Goal: Information Seeking & Learning: Learn about a topic

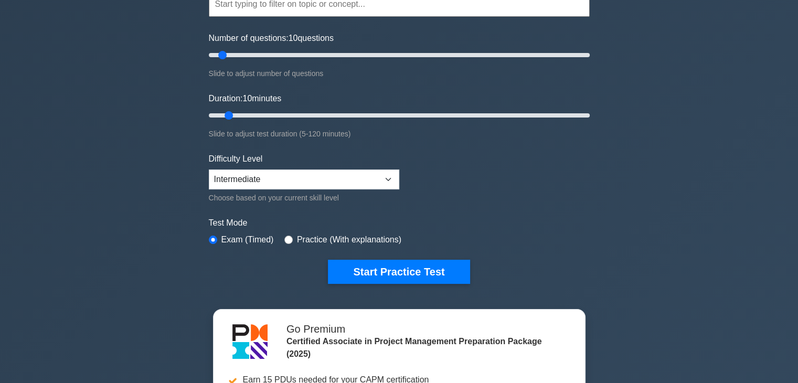
scroll to position [157, 0]
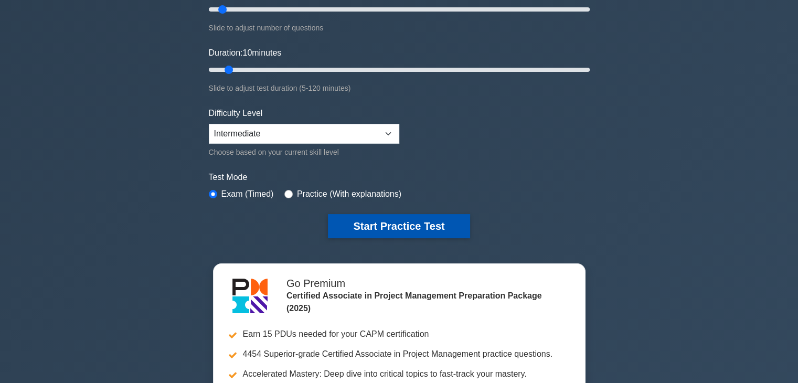
click at [400, 221] on button "Start Practice Test" at bounding box center [399, 226] width 142 height 24
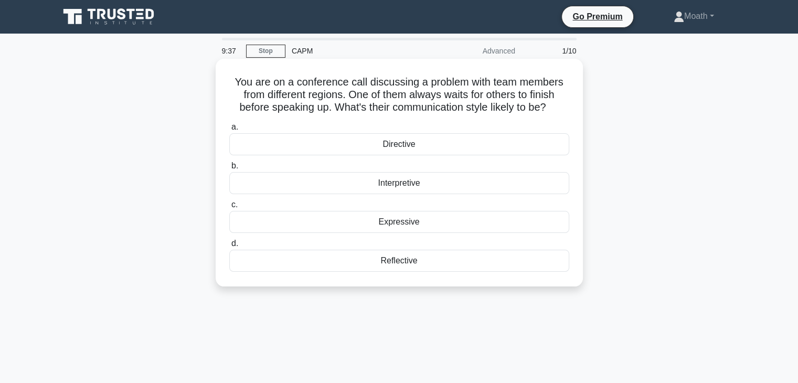
click at [444, 135] on div "Directive" at bounding box center [399, 144] width 340 height 22
click at [229, 131] on input "a. Directive" at bounding box center [229, 127] width 0 height 7
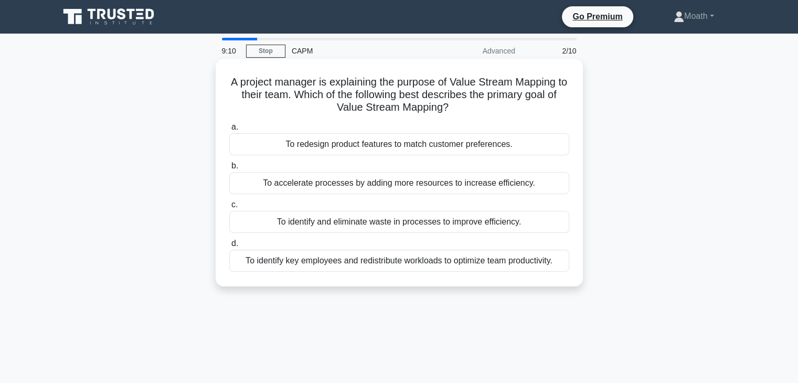
click at [398, 266] on div "To identify key employees and redistribute workloads to optimize team productiv…" at bounding box center [399, 261] width 340 height 22
click at [229, 247] on input "d. To identify key employees and redistribute workloads to optimize team produc…" at bounding box center [229, 243] width 0 height 7
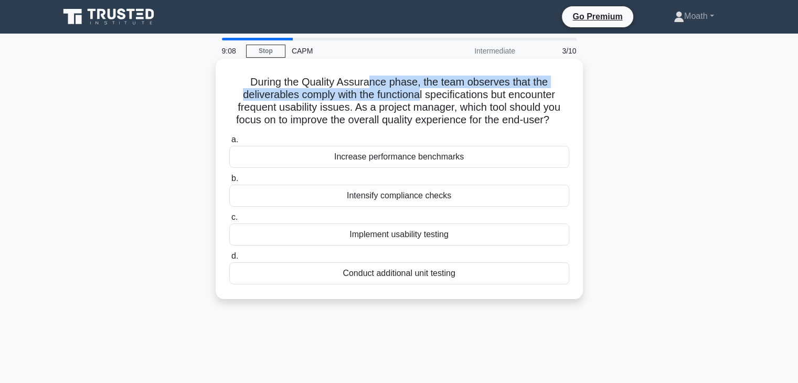
drag, startPoint x: 368, startPoint y: 82, endPoint x: 420, endPoint y: 89, distance: 51.9
click at [420, 89] on h5 "During the Quality Assurance phase, the team observes that the deliverables com…" at bounding box center [399, 101] width 342 height 51
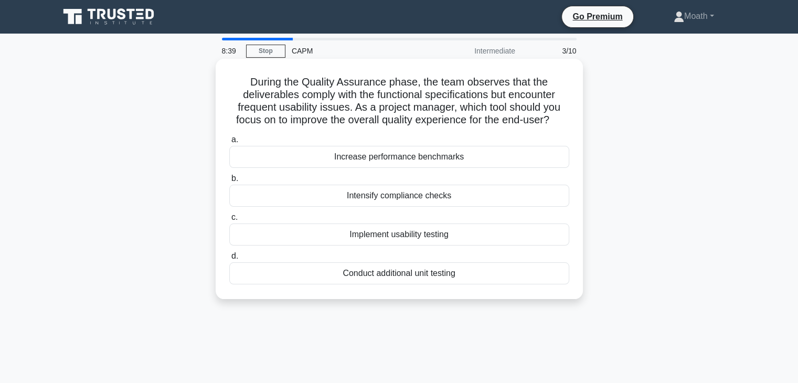
click at [361, 152] on div "Increase performance benchmarks" at bounding box center [399, 157] width 340 height 22
click at [229, 143] on input "a. Increase performance benchmarks" at bounding box center [229, 139] width 0 height 7
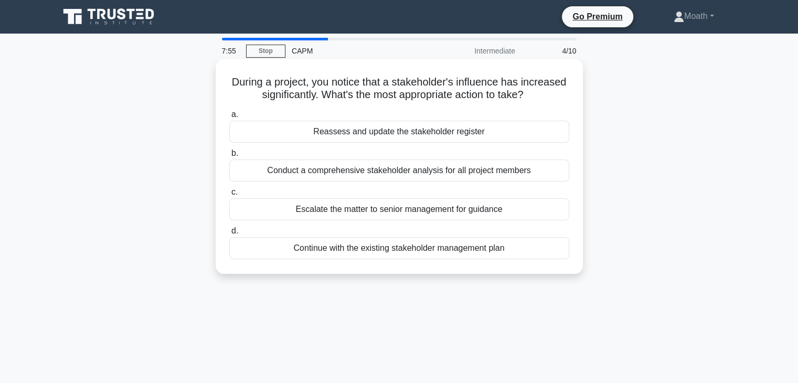
click at [497, 130] on div "Reassess and update the stakeholder register" at bounding box center [399, 132] width 340 height 22
click at [229, 118] on input "a. Reassess and update the stakeholder register" at bounding box center [229, 114] width 0 height 7
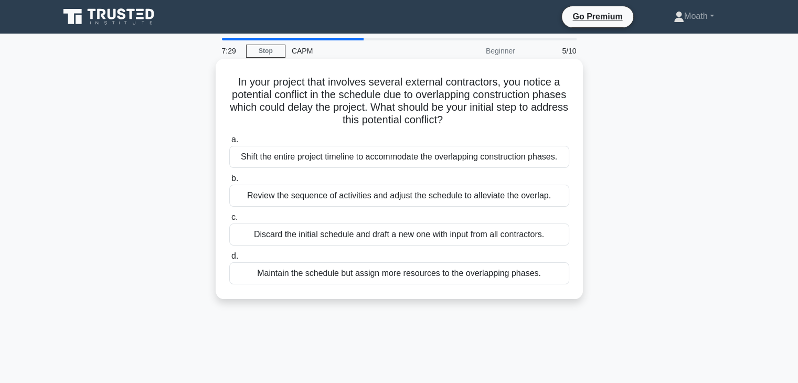
click at [367, 189] on div "Review the sequence of activities and adjust the schedule to alleviate the over…" at bounding box center [399, 196] width 340 height 22
click at [229, 182] on input "b. Review the sequence of activities and adjust the schedule to alleviate the o…" at bounding box center [229, 178] width 0 height 7
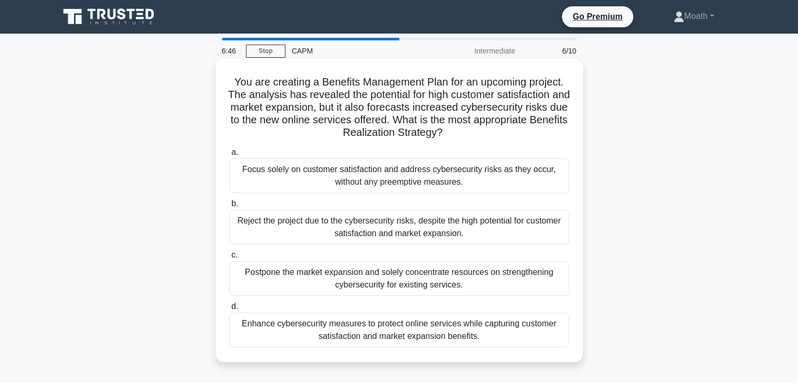
click at [520, 356] on div "You are creating a Benefits Management Plan for an upcoming project. The analys…" at bounding box center [399, 210] width 359 height 295
click at [495, 337] on div "Enhance cybersecurity measures to protect online services while capturing custo…" at bounding box center [399, 330] width 340 height 35
click at [229, 310] on input "d. Enhance cybersecurity measures to protect online services while capturing cu…" at bounding box center [229, 306] width 0 height 7
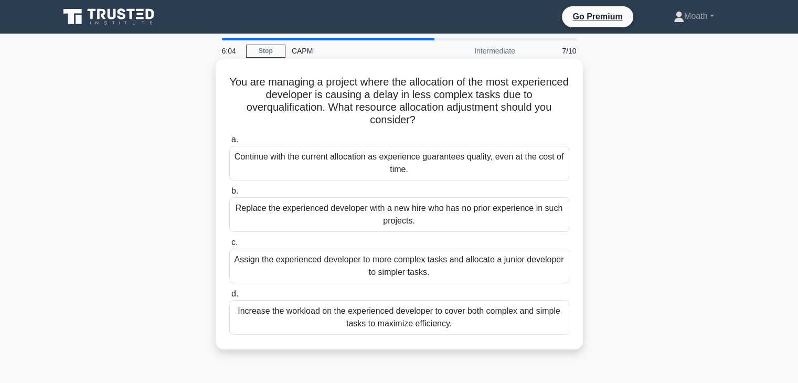
click at [468, 273] on div "Assign the experienced developer to more complex tasks and allocate a junior de…" at bounding box center [399, 266] width 340 height 35
click at [229, 246] on input "c. Assign the experienced developer to more complex tasks and allocate a junior…" at bounding box center [229, 242] width 0 height 7
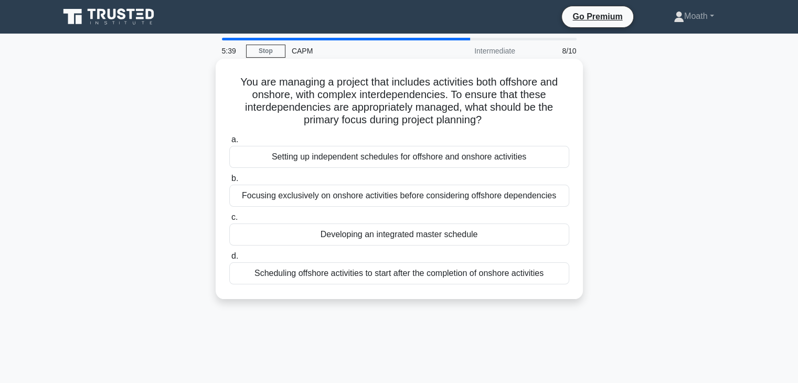
click at [385, 233] on div "Developing an integrated master schedule" at bounding box center [399, 235] width 340 height 22
click at [229, 221] on input "c. Developing an integrated master schedule" at bounding box center [229, 217] width 0 height 7
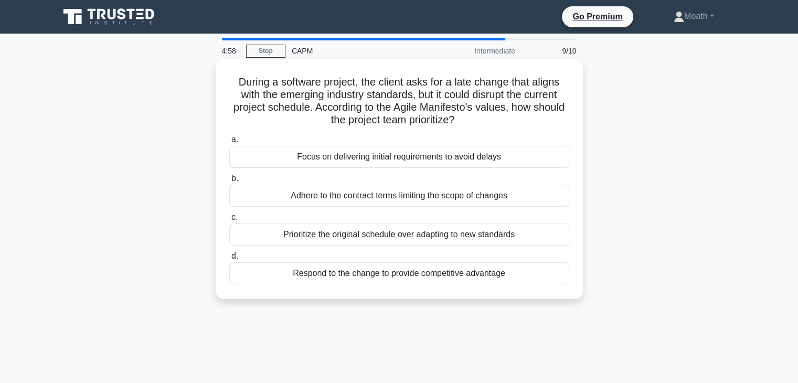
click at [457, 199] on div "Adhere to the contract terms limiting the scope of changes" at bounding box center [399, 196] width 340 height 22
click at [229, 182] on input "b. Adhere to the contract terms limiting the scope of changes" at bounding box center [229, 178] width 0 height 7
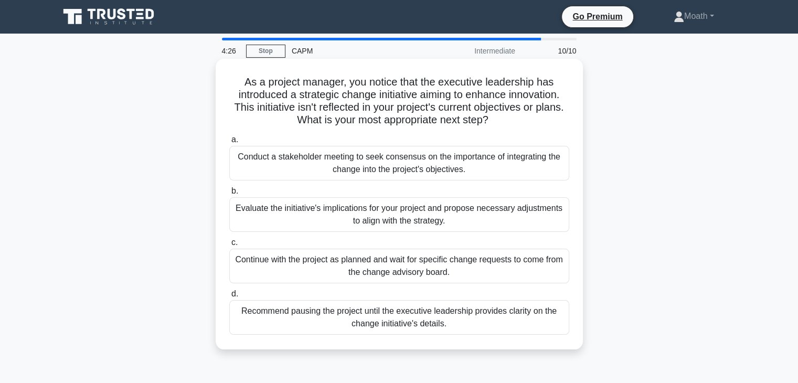
click at [531, 226] on div "Evaluate the initiative's implications for your project and propose necessary a…" at bounding box center [399, 214] width 340 height 35
click at [229, 195] on input "b. Evaluate the initiative's implications for your project and propose necessar…" at bounding box center [229, 191] width 0 height 7
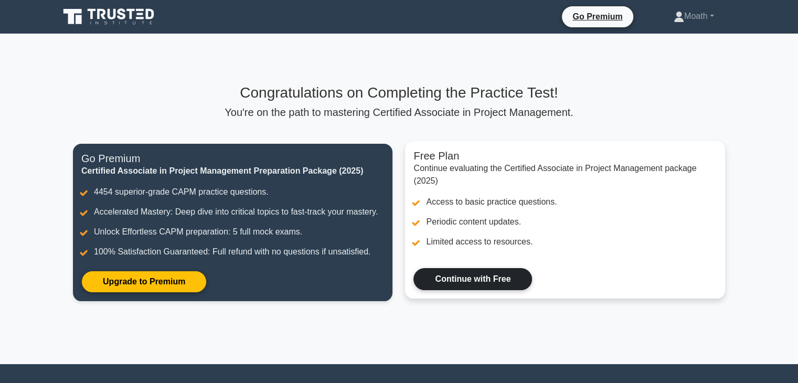
click at [473, 268] on link "Continue with Free" at bounding box center [472, 279] width 119 height 22
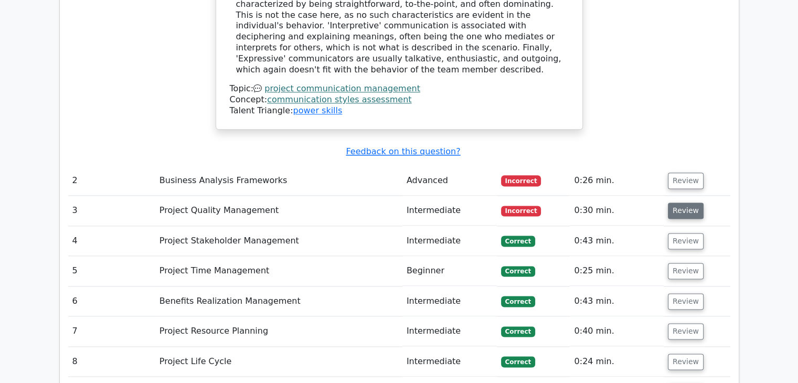
scroll to position [1312, 0]
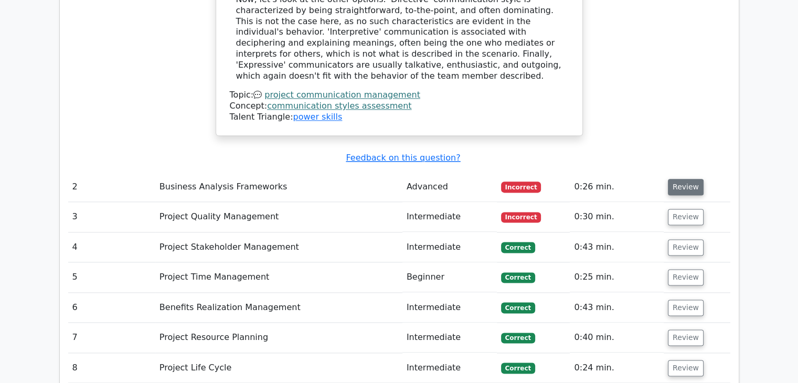
click at [685, 179] on button "Review" at bounding box center [686, 187] width 36 height 16
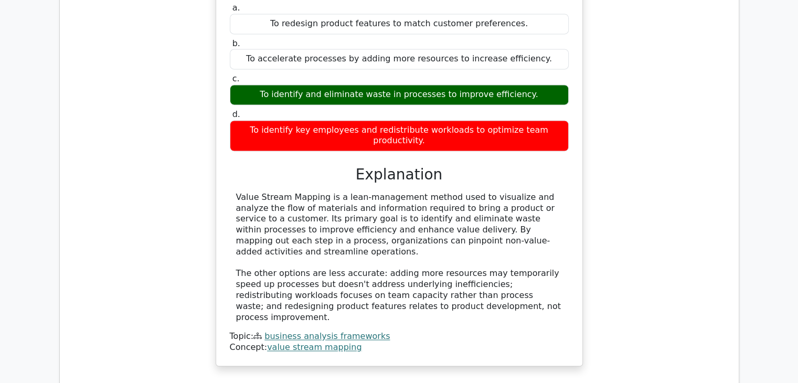
scroll to position [1574, 0]
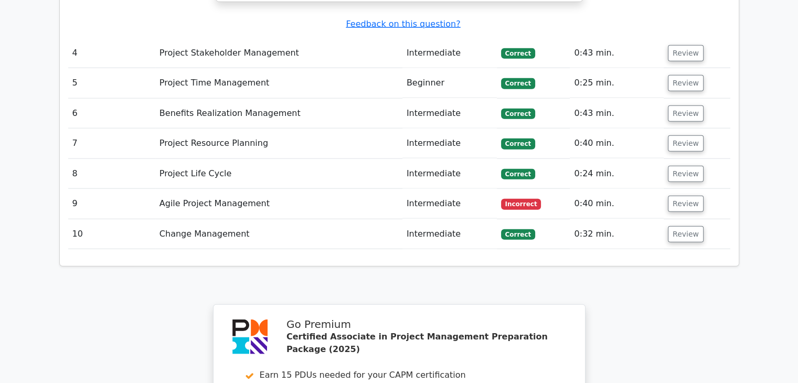
scroll to position [2519, 0]
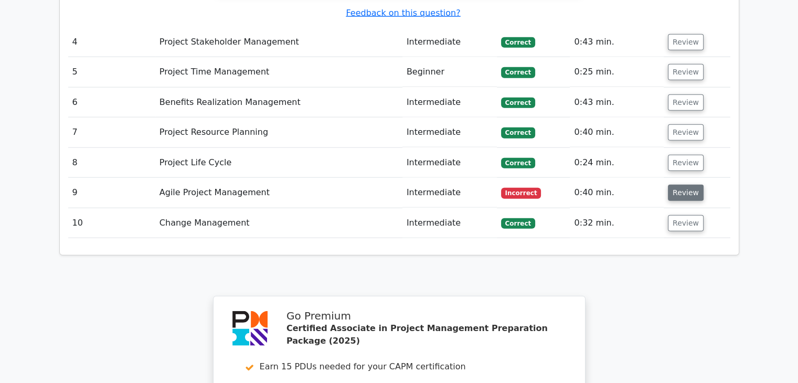
click at [682, 185] on button "Review" at bounding box center [686, 193] width 36 height 16
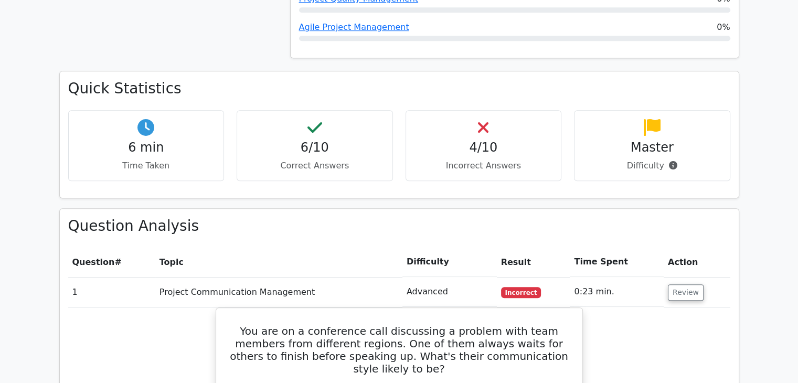
scroll to position [735, 0]
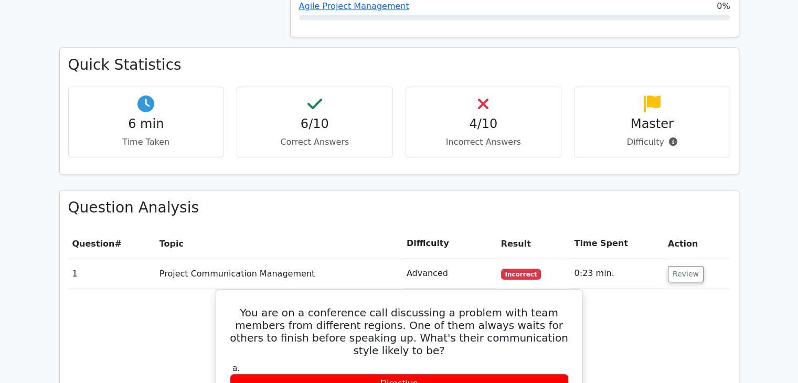
drag, startPoint x: 0, startPoint y: 295, endPoint x: 682, endPoint y: 100, distance: 709.1
click at [682, 100] on div "Master Difficulty" at bounding box center [652, 122] width 156 height 71
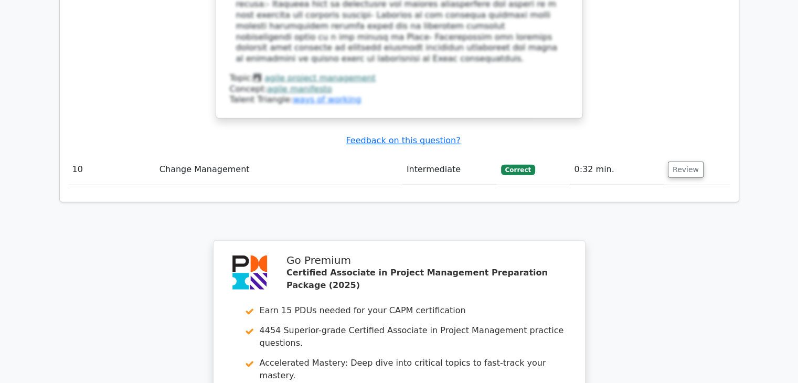
scroll to position [3234, 0]
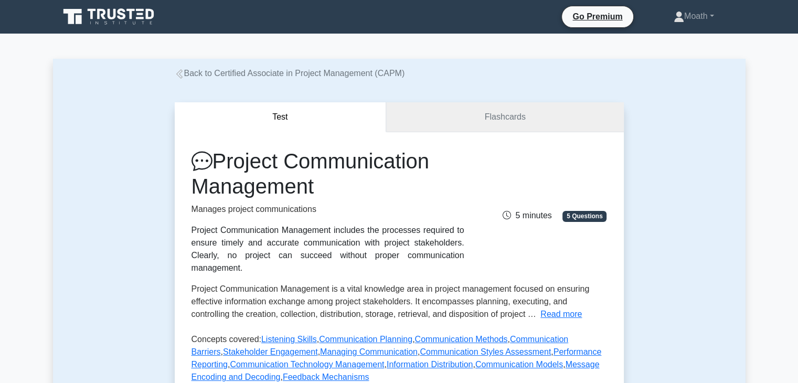
click at [510, 124] on link "Flashcards" at bounding box center [504, 117] width 237 height 30
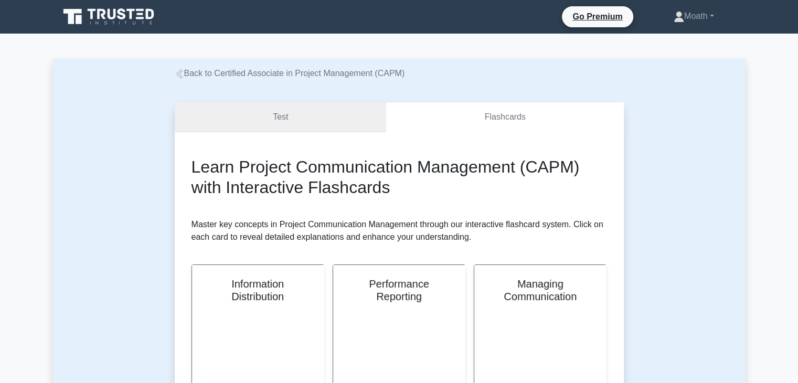
click at [332, 115] on link "Test" at bounding box center [281, 117] width 212 height 30
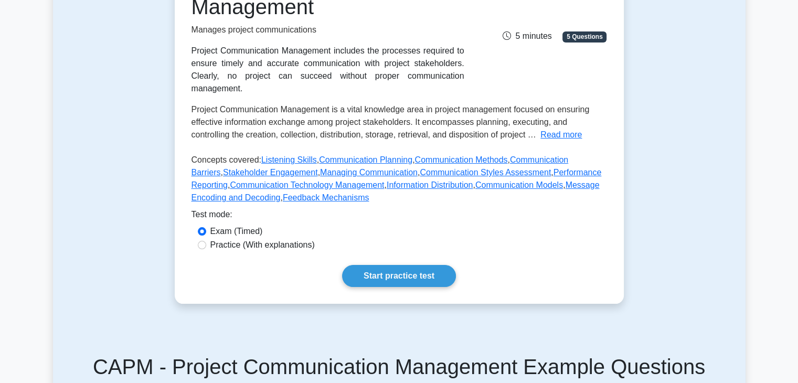
scroll to position [157, 0]
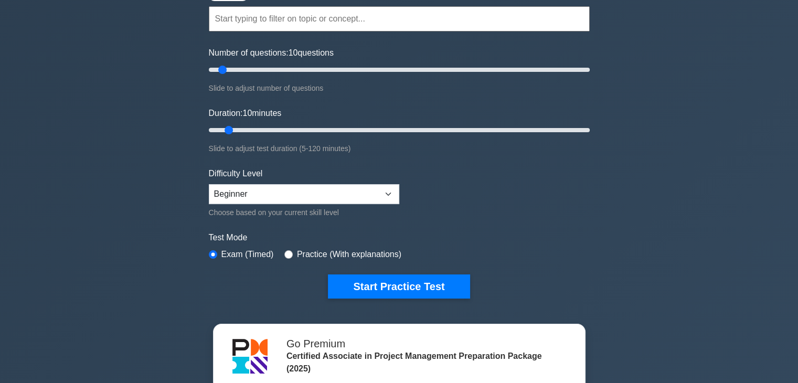
scroll to position [105, 0]
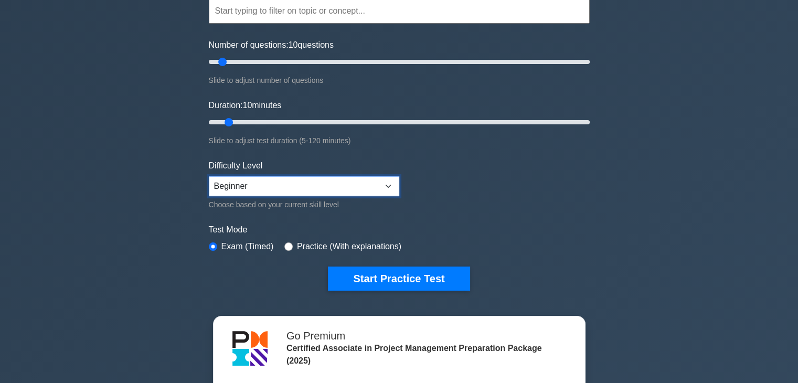
click at [275, 188] on select "Beginner Intermediate Expert" at bounding box center [304, 186] width 190 height 20
select select "expert"
click at [209, 176] on select "Beginner Intermediate Expert" at bounding box center [304, 186] width 190 height 20
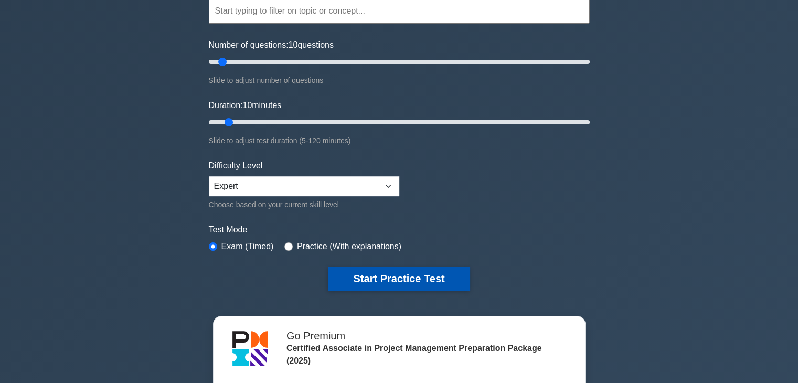
click at [366, 269] on button "Start Practice Test" at bounding box center [399, 279] width 142 height 24
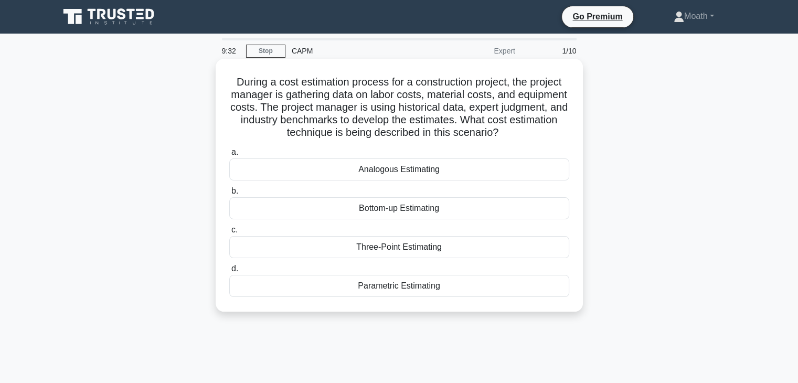
click at [410, 215] on div "Bottom-up Estimating" at bounding box center [399, 208] width 340 height 22
click at [229, 195] on input "b. Bottom-up Estimating" at bounding box center [229, 191] width 0 height 7
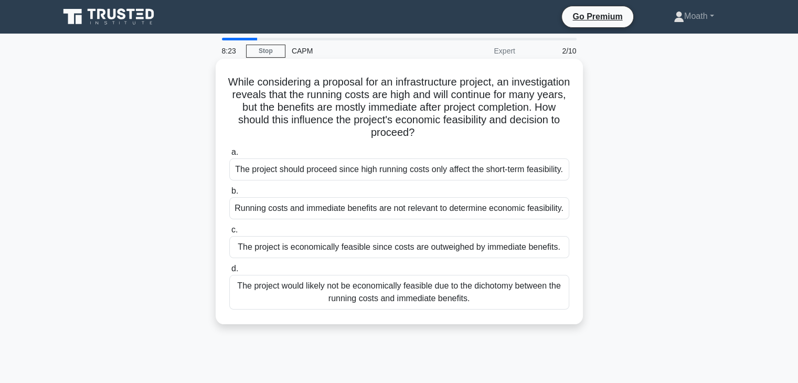
click at [543, 213] on div "Running costs and immediate benefits are not relevant to determine economic fea…" at bounding box center [399, 208] width 340 height 22
click at [229, 195] on input "b. Running costs and immediate benefits are not relevant to determine economic …" at bounding box center [229, 191] width 0 height 7
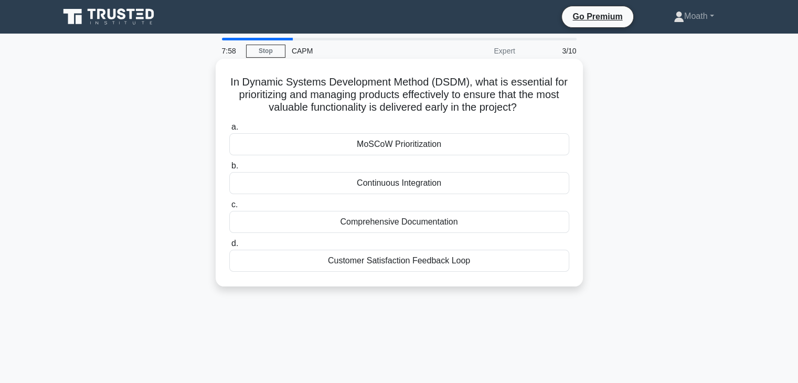
click at [438, 182] on div "Continuous Integration" at bounding box center [399, 183] width 340 height 22
click at [229, 169] on input "b. Continuous Integration" at bounding box center [229, 166] width 0 height 7
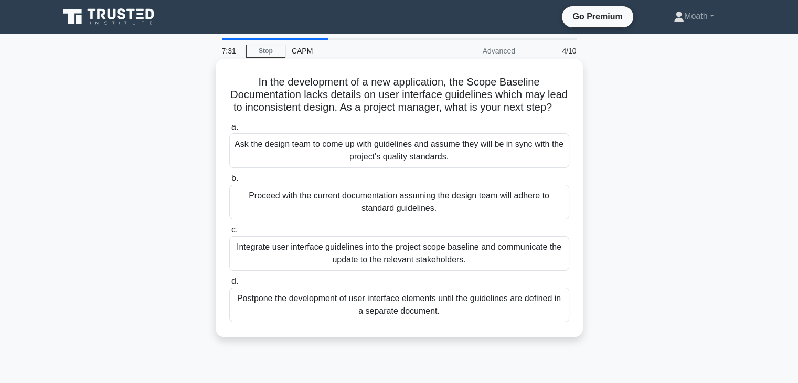
click at [431, 268] on div "Integrate user interface guidelines into the project scope baseline and communi…" at bounding box center [399, 253] width 340 height 35
click at [229, 233] on input "c. Integrate user interface guidelines into the project scope baseline and comm…" at bounding box center [229, 230] width 0 height 7
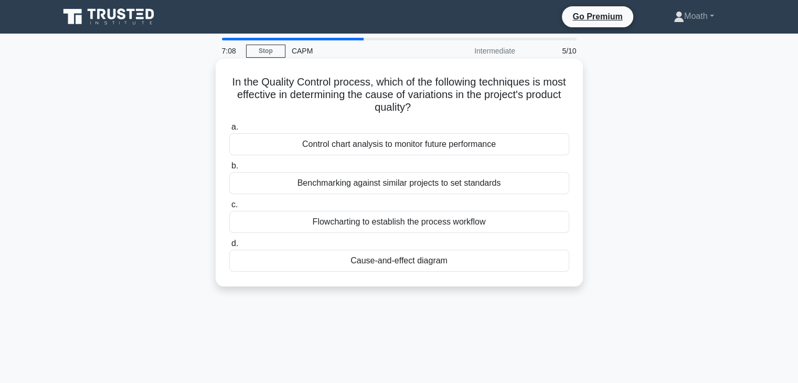
drag, startPoint x: 238, startPoint y: 79, endPoint x: 437, endPoint y: 110, distance: 200.7
click at [437, 110] on h5 "In the Quality Control process, which of the following techniques is most effec…" at bounding box center [399, 95] width 342 height 39
click at [458, 263] on div "Cause-and-effect diagram" at bounding box center [399, 261] width 340 height 22
click at [229, 247] on input "d. Cause-and-effect diagram" at bounding box center [229, 243] width 0 height 7
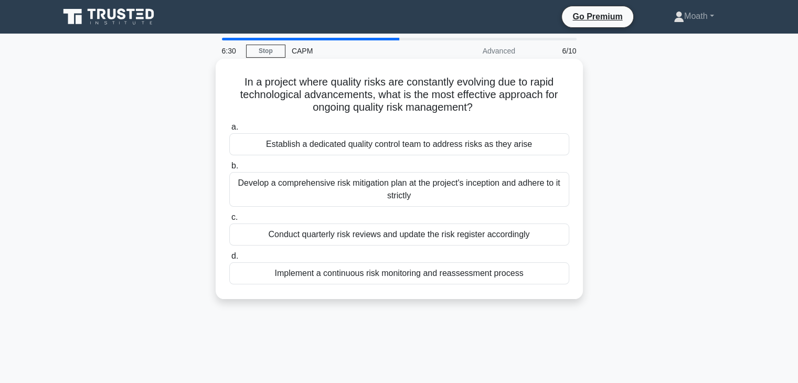
click at [440, 148] on div "Establish a dedicated quality control team to address risks as they arise" at bounding box center [399, 144] width 340 height 22
click at [229, 131] on input "a. Establish a dedicated quality control team to address risks as they arise" at bounding box center [229, 127] width 0 height 7
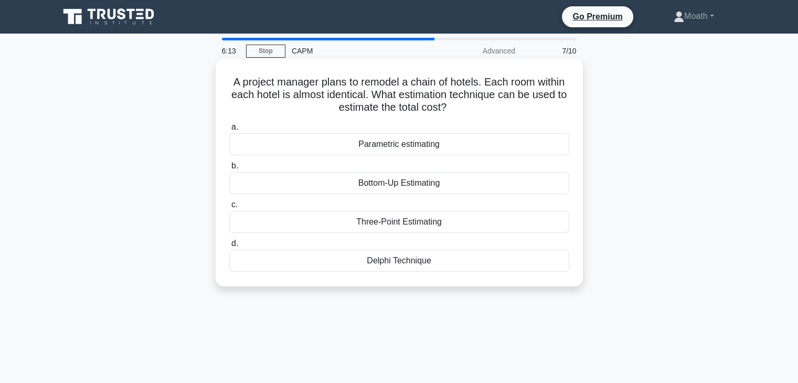
click at [443, 143] on div "Parametric estimating" at bounding box center [399, 144] width 340 height 22
click at [229, 131] on input "a. Parametric estimating" at bounding box center [229, 127] width 0 height 7
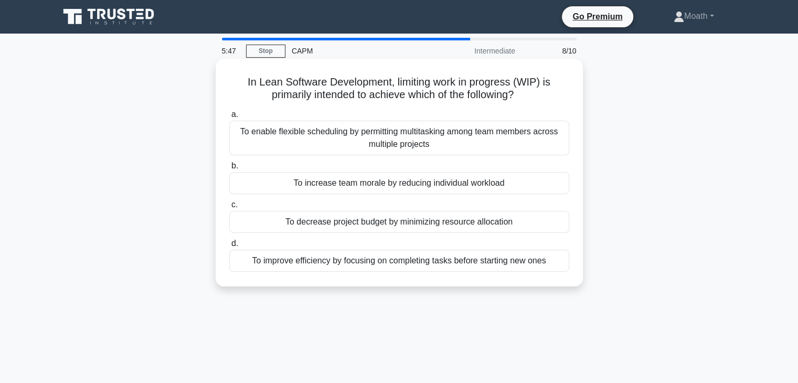
click at [386, 266] on div "To improve efficiency by focusing on completing tasks before starting new ones" at bounding box center [399, 261] width 340 height 22
click at [229, 247] on input "d. To improve efficiency by focusing on completing tasks before starting new on…" at bounding box center [229, 243] width 0 height 7
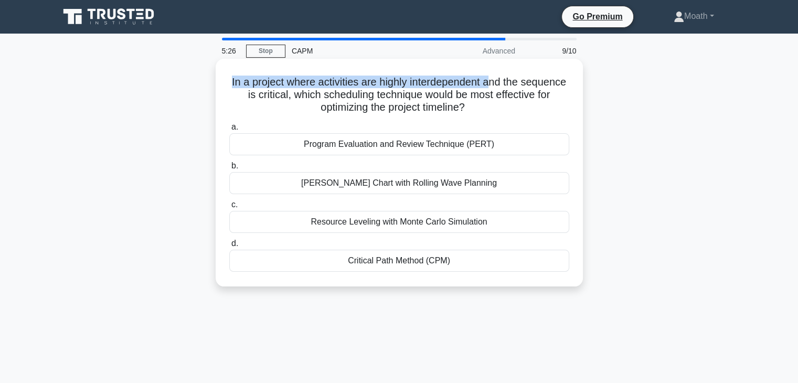
drag, startPoint x: 252, startPoint y: 71, endPoint x: 515, endPoint y: 87, distance: 263.3
click at [515, 87] on div "In a project where activities are highly interdependent and the sequence is cri…" at bounding box center [399, 172] width 359 height 219
click at [515, 87] on h5 "In a project where activities are highly interdependent and the sequence is cri…" at bounding box center [399, 95] width 342 height 39
click at [485, 86] on h5 "In a project where activities are highly interdependent and the sequence is cri…" at bounding box center [399, 95] width 342 height 39
click at [485, 85] on h5 "In a project where activities are highly interdependent and the sequence is cri…" at bounding box center [399, 95] width 342 height 39
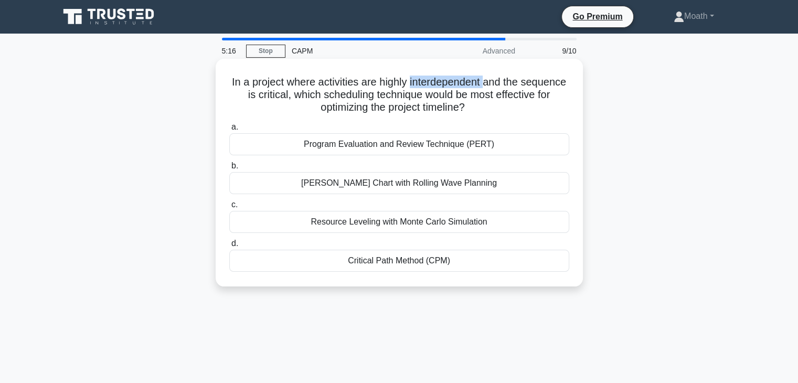
click at [354, 87] on h5 "In a project where activities are highly interdependent and the sequence is cri…" at bounding box center [399, 95] width 342 height 39
click at [471, 182] on div "Gantt Chart with Rolling Wave Planning" at bounding box center [399, 183] width 340 height 22
click at [229, 169] on input "b. Gantt Chart with Rolling Wave Planning" at bounding box center [229, 166] width 0 height 7
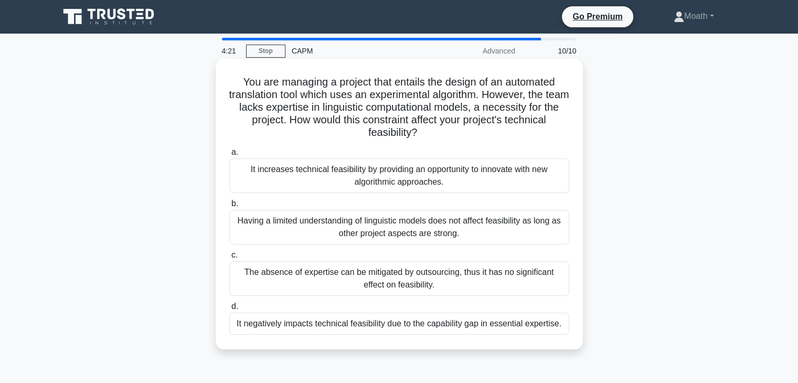
click at [395, 134] on h5 "You are managing a project that entails the design of an automated translation …" at bounding box center [399, 108] width 342 height 64
click at [474, 108] on h5 "You are managing a project that entails the design of an automated translation …" at bounding box center [399, 108] width 342 height 64
click at [410, 329] on div "It negatively impacts technical feasibility due to the capability gap in essent…" at bounding box center [399, 324] width 340 height 22
click at [229, 310] on input "d. It negatively impacts technical feasibility due to the capability gap in ess…" at bounding box center [229, 306] width 0 height 7
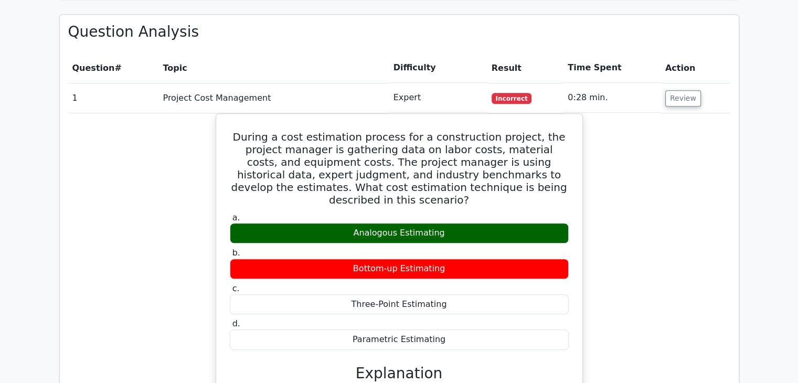
scroll to position [840, 0]
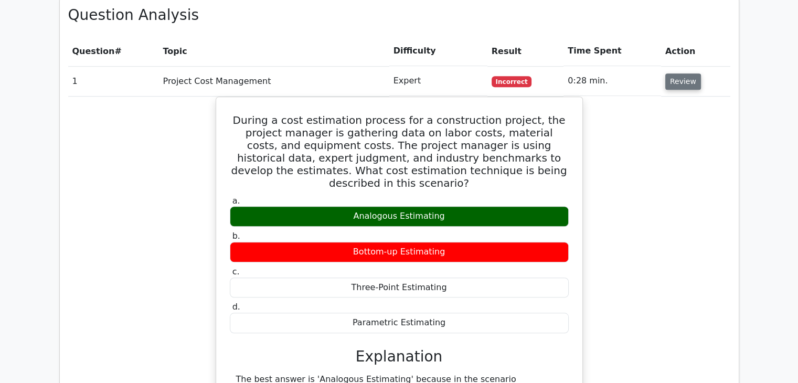
click at [685, 73] on button "Review" at bounding box center [683, 81] width 36 height 16
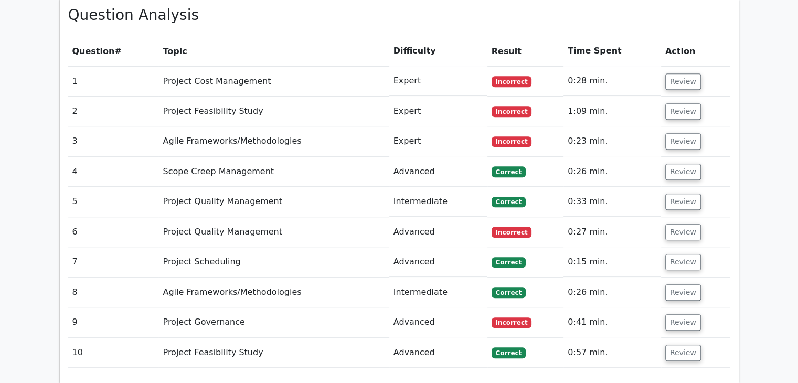
click at [682, 66] on td "Review" at bounding box center [695, 81] width 69 height 30
click at [687, 73] on button "Review" at bounding box center [683, 81] width 36 height 16
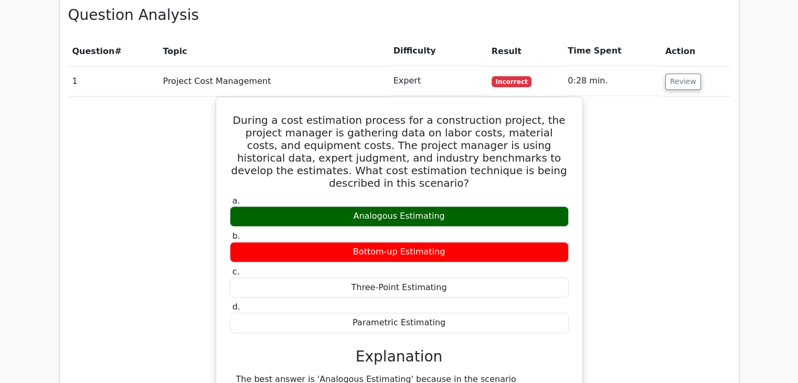
drag, startPoint x: 655, startPoint y: 48, endPoint x: 662, endPoint y: 46, distance: 7.6
click at [655, 66] on td "0:28 min." at bounding box center [613, 81] width 98 height 30
drag, startPoint x: 676, startPoint y: 43, endPoint x: 678, endPoint y: 52, distance: 10.1
click at [677, 73] on button "Review" at bounding box center [683, 81] width 36 height 16
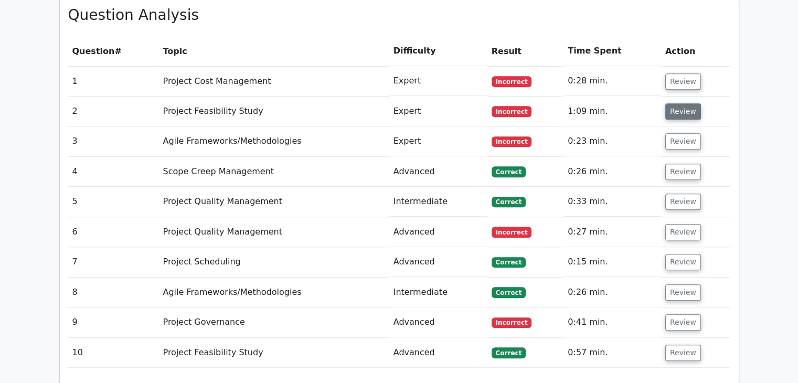
click at [685, 103] on button "Review" at bounding box center [683, 111] width 36 height 16
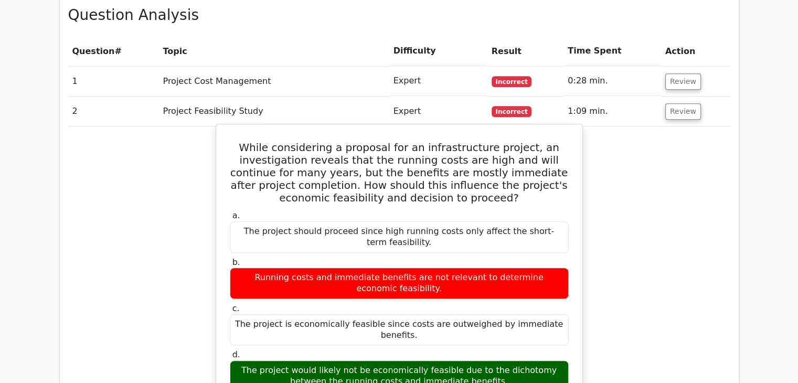
click at [501, 360] on div "The project would likely not be economically feasible due to the dichotomy betw…" at bounding box center [399, 375] width 339 height 31
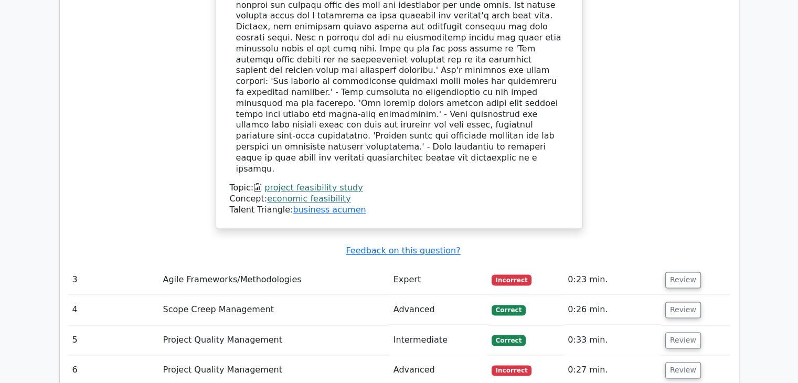
scroll to position [1312, 0]
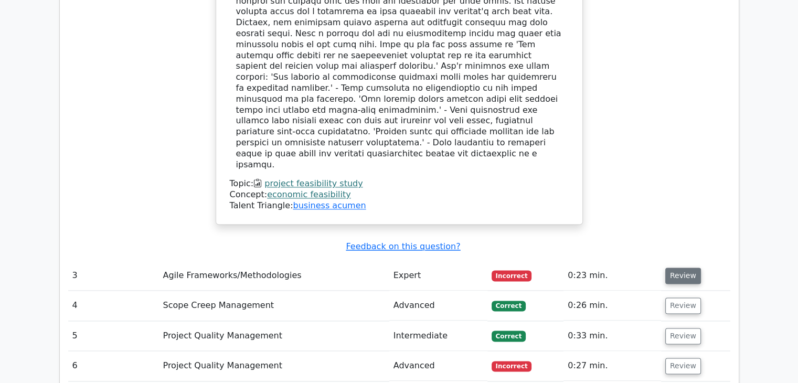
click at [684, 268] on button "Review" at bounding box center [683, 276] width 36 height 16
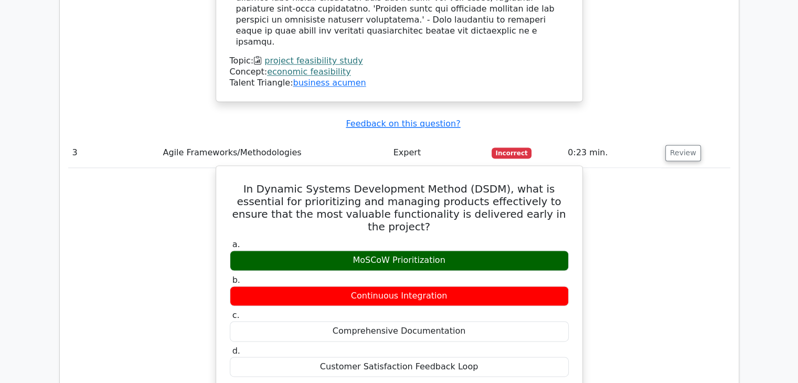
scroll to position [1469, 0]
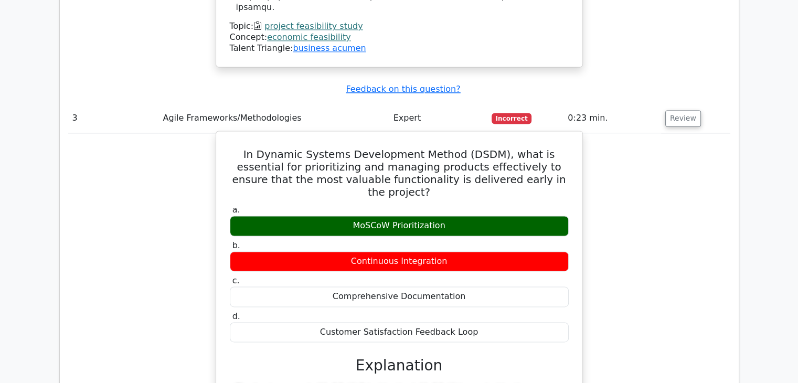
click at [361, 216] on div "MoSCoW Prioritization" at bounding box center [399, 226] width 339 height 20
click at [362, 216] on div "MoSCoW Prioritization" at bounding box center [399, 226] width 339 height 20
click at [557, 251] on div "Continuous Integration" at bounding box center [399, 261] width 339 height 20
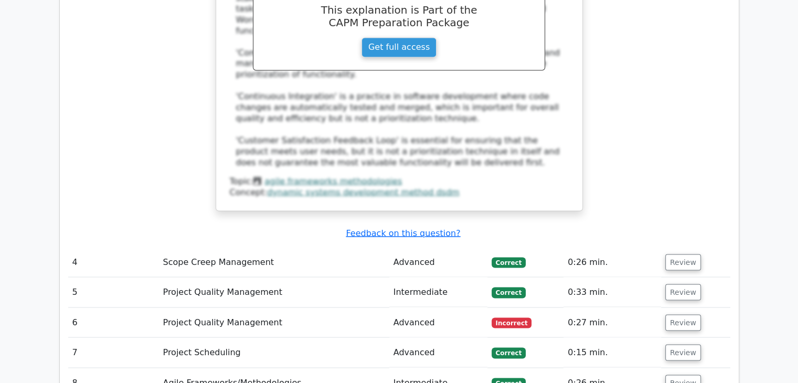
scroll to position [1889, 0]
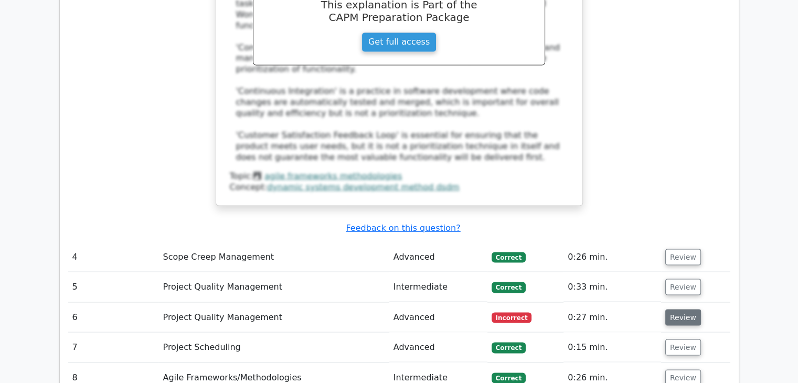
click at [673, 309] on button "Review" at bounding box center [683, 317] width 36 height 16
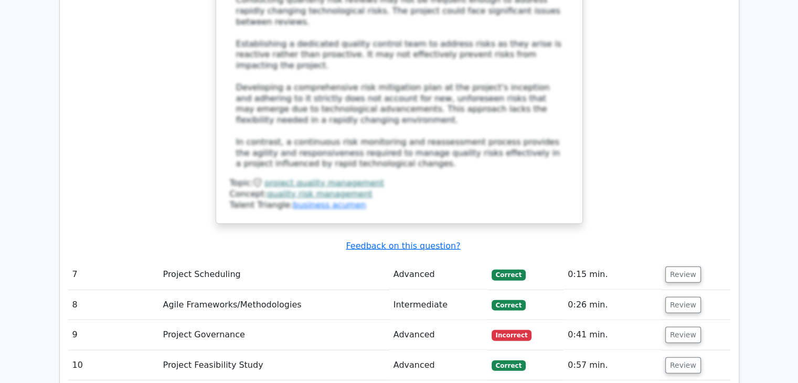
scroll to position [2624, 0]
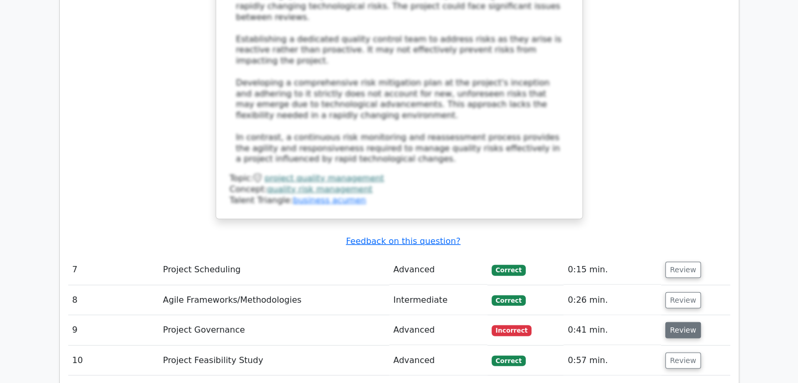
click at [686, 322] on button "Review" at bounding box center [683, 330] width 36 height 16
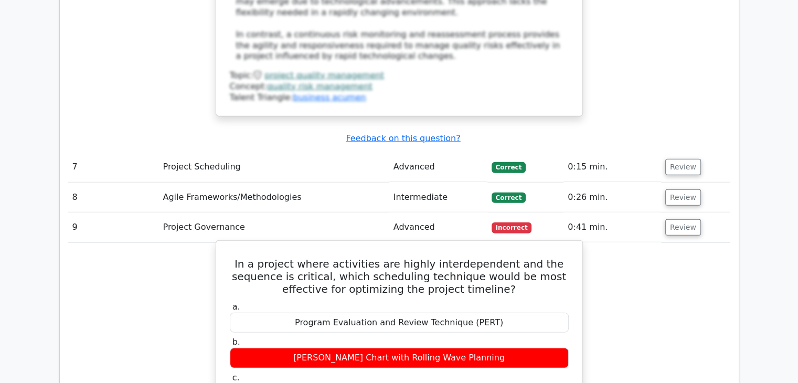
scroll to position [2728, 0]
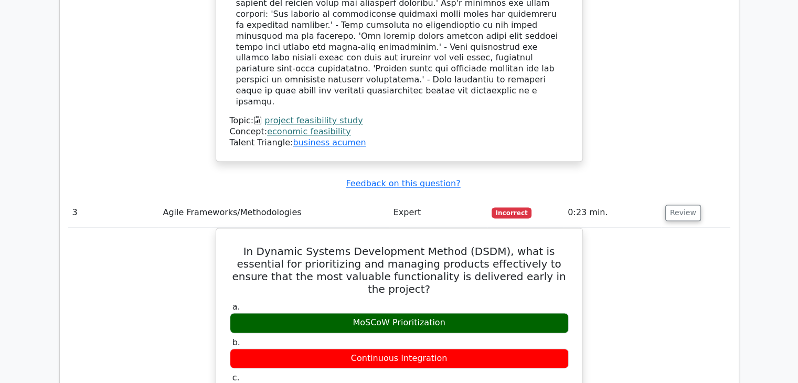
scroll to position [1364, 0]
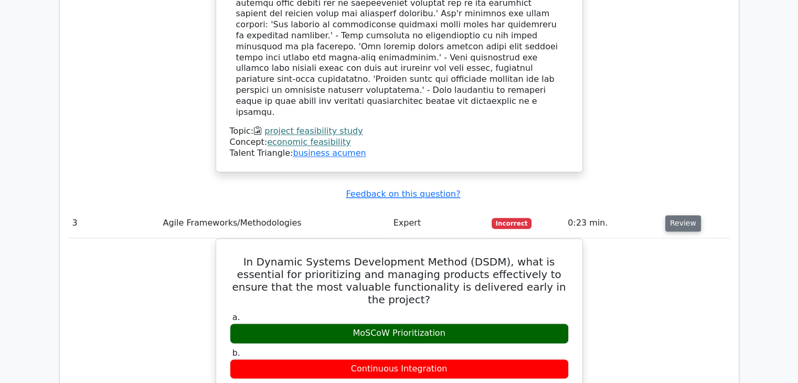
click at [677, 215] on button "Review" at bounding box center [683, 223] width 36 height 16
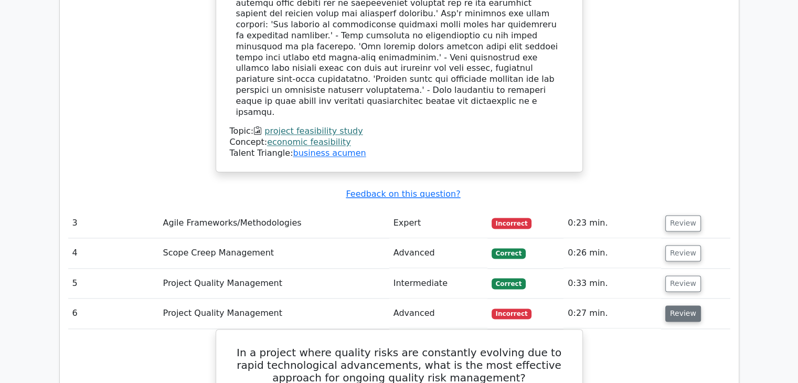
click at [678, 305] on button "Review" at bounding box center [683, 313] width 36 height 16
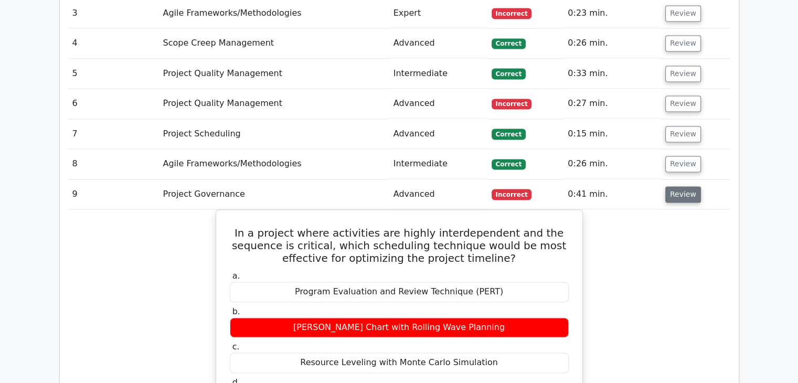
click at [676, 186] on button "Review" at bounding box center [683, 194] width 36 height 16
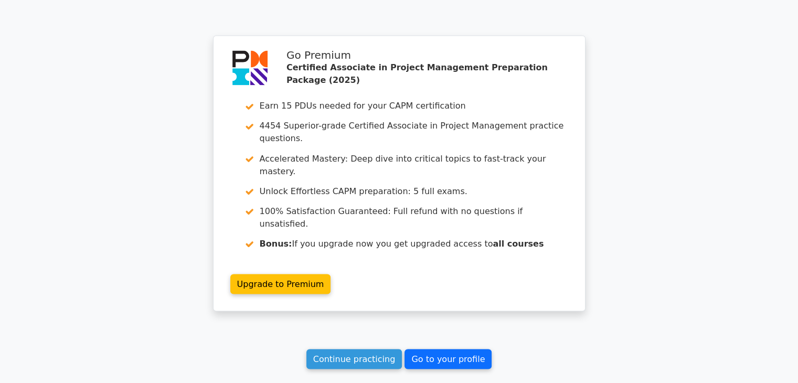
scroll to position [1845, 0]
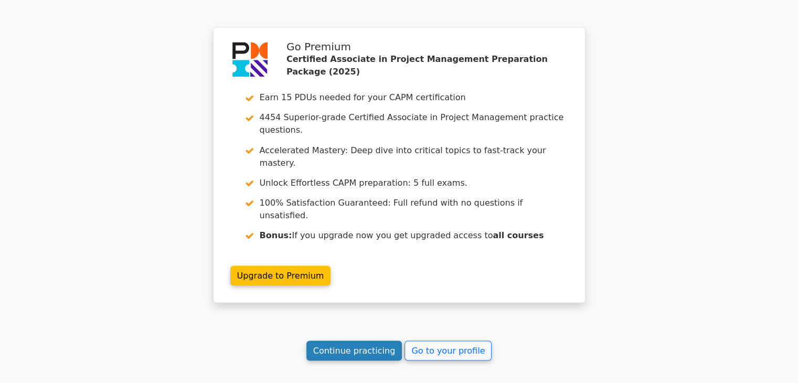
click at [385, 341] on link "Continue practicing" at bounding box center [354, 351] width 96 height 20
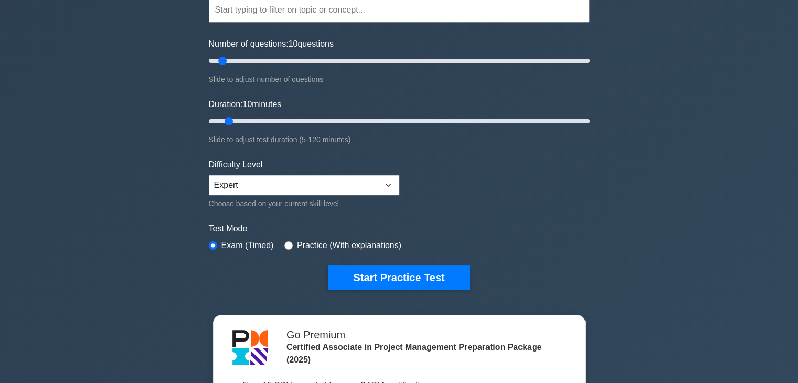
scroll to position [105, 0]
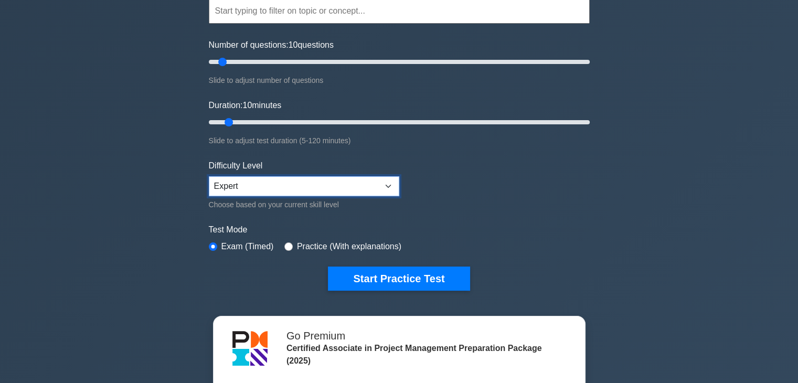
click at [320, 181] on select "Beginner Intermediate Expert" at bounding box center [304, 186] width 190 height 20
click at [321, 182] on select "Beginner Intermediate Expert" at bounding box center [304, 186] width 190 height 20
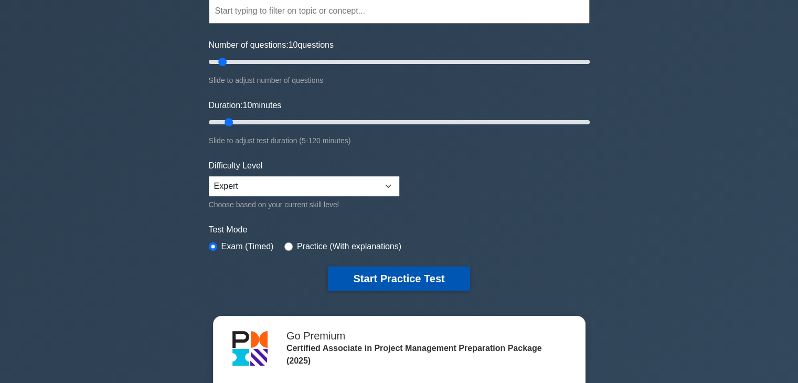
click at [383, 273] on button "Start Practice Test" at bounding box center [399, 279] width 142 height 24
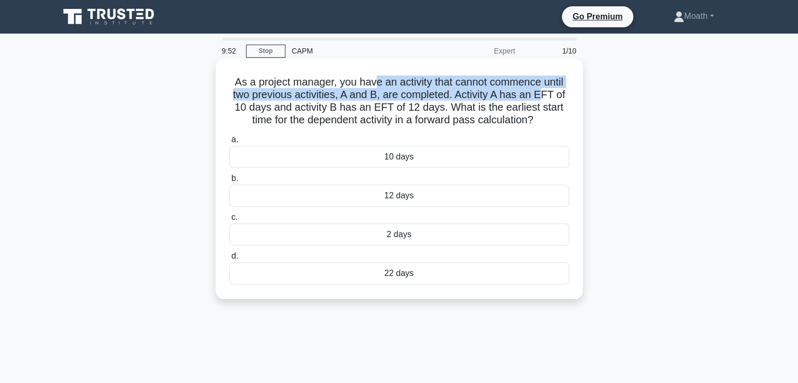
drag, startPoint x: 374, startPoint y: 81, endPoint x: 544, endPoint y: 90, distance: 169.7
click at [544, 90] on h5 "As a project manager, you have an activity that cannot commence until two previ…" at bounding box center [399, 101] width 342 height 51
click at [547, 90] on h5 "As a project manager, you have an activity that cannot commence until two previ…" at bounding box center [399, 101] width 342 height 51
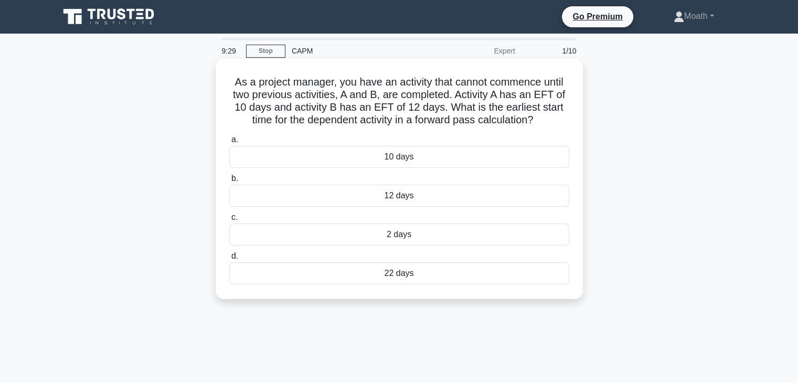
click at [543, 93] on h5 "As a project manager, you have an activity that cannot commence until two previ…" at bounding box center [399, 101] width 342 height 51
click at [343, 78] on h5 "As a project manager, you have an activity that cannot commence until two previ…" at bounding box center [399, 101] width 342 height 51
click at [346, 78] on h5 "As a project manager, you have an activity that cannot commence until two previ…" at bounding box center [399, 101] width 342 height 51
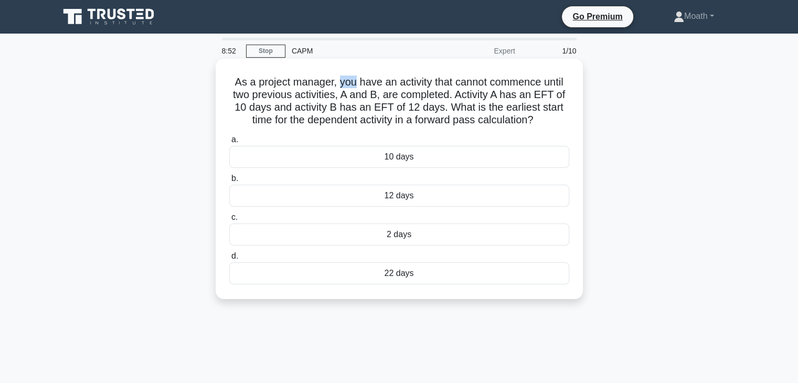
click at [346, 81] on h5 "As a project manager, you have an activity that cannot commence until two previ…" at bounding box center [399, 101] width 342 height 51
click at [346, 82] on h5 "As a project manager, you have an activity that cannot commence until two previ…" at bounding box center [399, 101] width 342 height 51
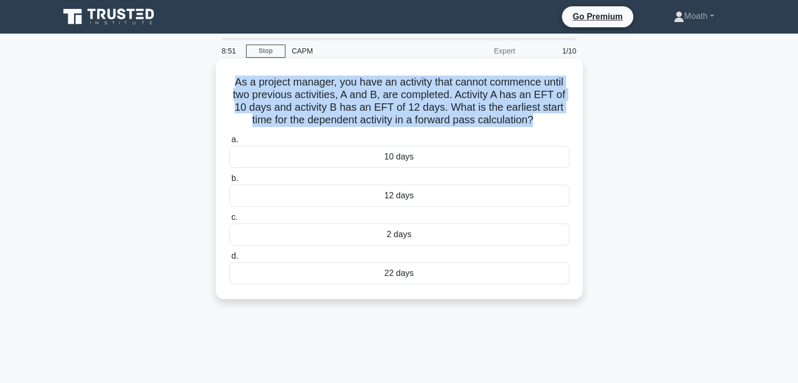
click at [346, 82] on h5 "As a project manager, you have an activity that cannot commence until two previ…" at bounding box center [399, 101] width 342 height 51
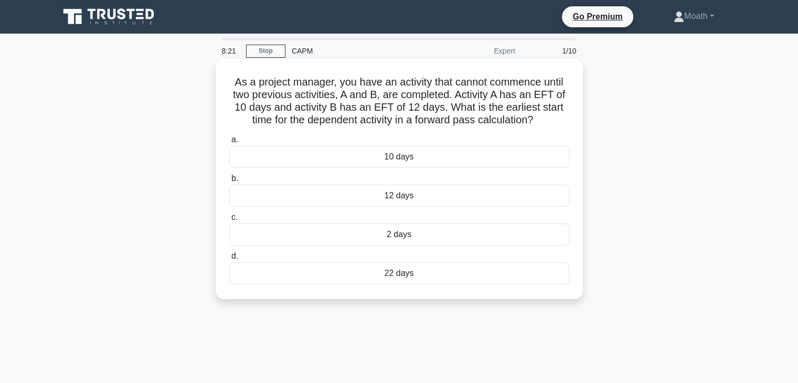
click at [447, 202] on div "12 days" at bounding box center [399, 196] width 340 height 22
click at [229, 182] on input "b. 12 days" at bounding box center [229, 178] width 0 height 7
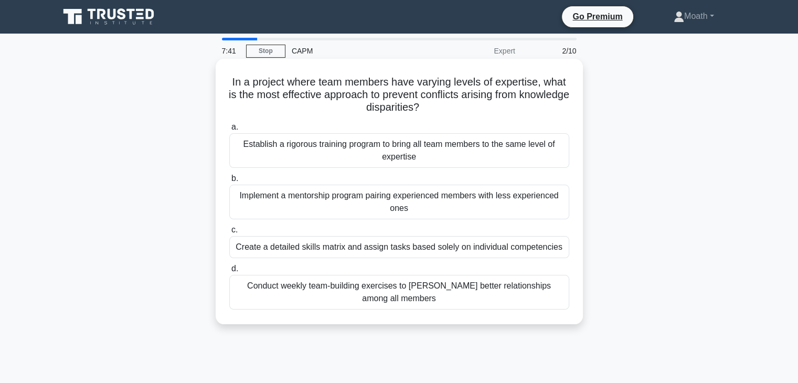
click at [389, 256] on div "Create a detailed skills matrix and assign tasks based solely on individual com…" at bounding box center [399, 247] width 340 height 22
click at [229, 233] on input "c. Create a detailed skills matrix and assign tasks based solely on individual …" at bounding box center [229, 230] width 0 height 7
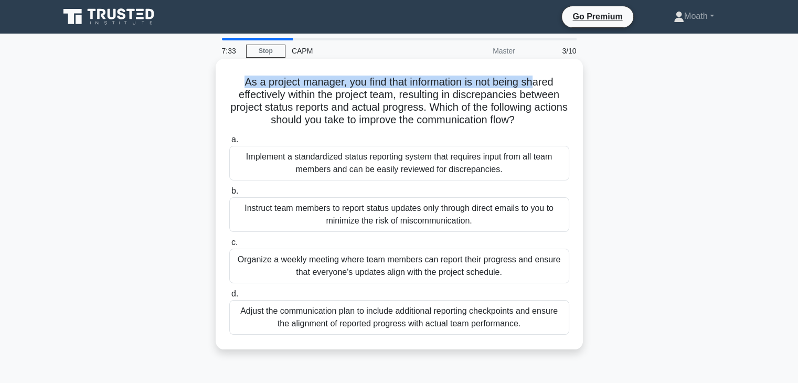
drag, startPoint x: 235, startPoint y: 79, endPoint x: 539, endPoint y: 75, distance: 304.4
click at [539, 76] on h5 "As a project manager, you find that information is not being shared effectively…" at bounding box center [399, 101] width 342 height 51
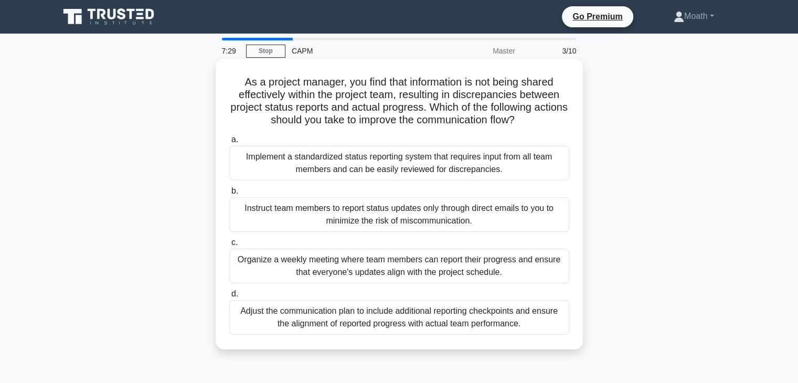
click at [474, 97] on h5 "As a project manager, you find that information is not being shared effectively…" at bounding box center [399, 101] width 342 height 51
click at [439, 273] on div "Organize a weekly meeting where team members can report their progress and ensu…" at bounding box center [399, 266] width 340 height 35
click at [229, 246] on input "c. Organize a weekly meeting where team members can report their progress and e…" at bounding box center [229, 242] width 0 height 7
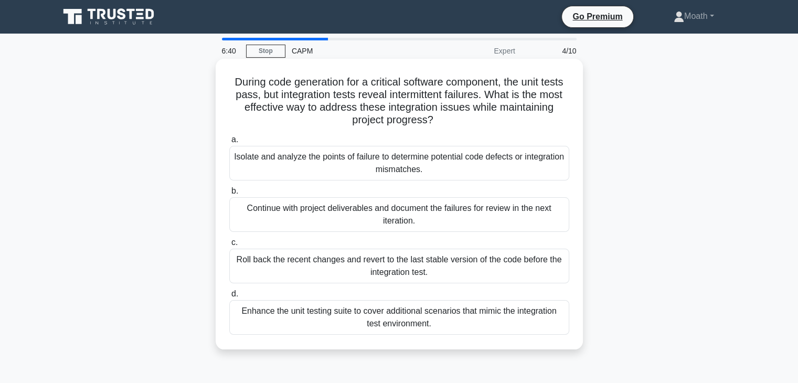
click at [441, 92] on h5 "During code generation for a critical software component, the unit tests pass, …" at bounding box center [399, 101] width 342 height 51
click at [353, 210] on div "Continue with project deliverables and document the failures for review in the …" at bounding box center [399, 214] width 340 height 35
click at [229, 195] on input "b. Continue with project deliverables and document the failures for review in t…" at bounding box center [229, 191] width 0 height 7
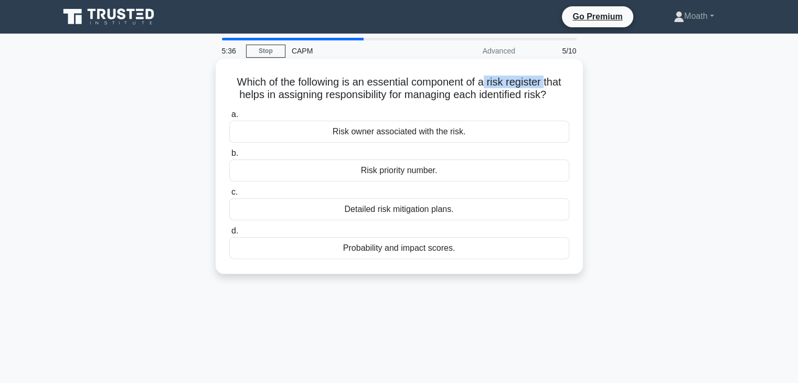
drag, startPoint x: 487, startPoint y: 78, endPoint x: 548, endPoint y: 88, distance: 61.6
click at [548, 88] on h5 "Which of the following is an essential component of a risk register that helps …" at bounding box center [399, 89] width 342 height 26
click at [428, 133] on div "Risk owner associated with the risk." at bounding box center [399, 132] width 340 height 22
click at [229, 118] on input "a. Risk owner associated with the risk." at bounding box center [229, 114] width 0 height 7
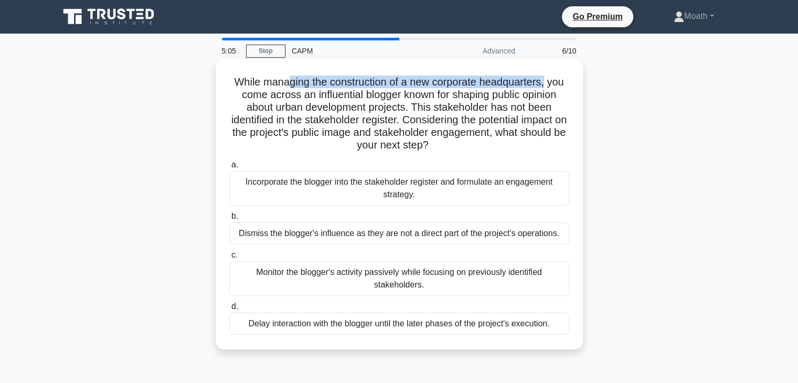
drag, startPoint x: 288, startPoint y: 87, endPoint x: 548, endPoint y: 88, distance: 260.3
click at [548, 88] on h5 "While managing the construction of a new corporate headquarters, you come acros…" at bounding box center [399, 114] width 342 height 77
click at [446, 284] on div "Monitor the blogger's activity passively while focusing on previously identifie…" at bounding box center [399, 278] width 340 height 35
click at [229, 259] on input "c. Monitor the blogger's activity passively while focusing on previously identi…" at bounding box center [229, 255] width 0 height 7
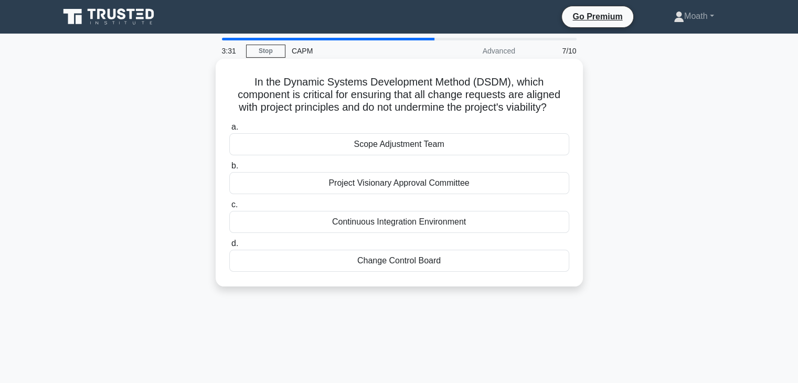
click at [441, 150] on div "Scope Adjustment Team" at bounding box center [399, 144] width 340 height 22
click at [229, 131] on input "a. Scope Adjustment Team" at bounding box center [229, 127] width 0 height 7
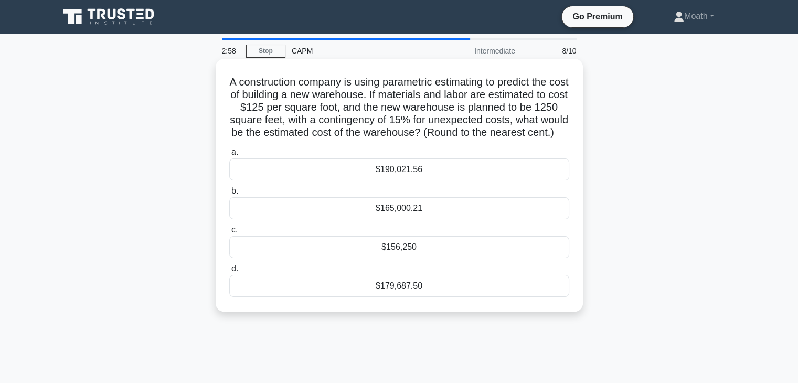
click at [415, 297] on div "$179,687.50" at bounding box center [399, 286] width 340 height 22
click at [229, 272] on input "d. $179,687.50" at bounding box center [229, 268] width 0 height 7
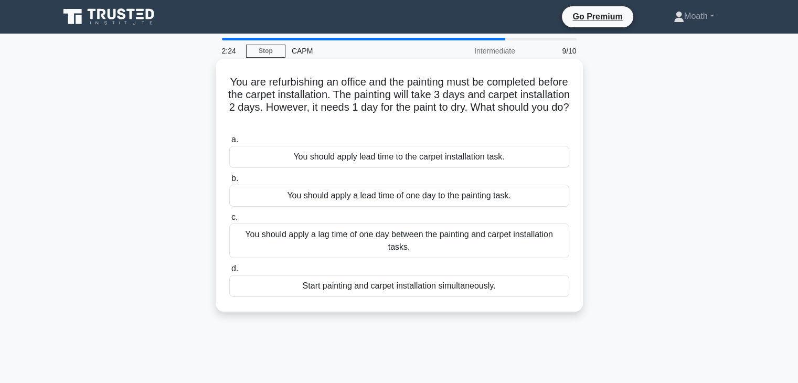
click at [441, 245] on div "You should apply a lag time of one day between the painting and carpet installa…" at bounding box center [399, 241] width 340 height 35
click at [229, 221] on input "c. You should apply a lag time of one day between the painting and carpet insta…" at bounding box center [229, 217] width 0 height 7
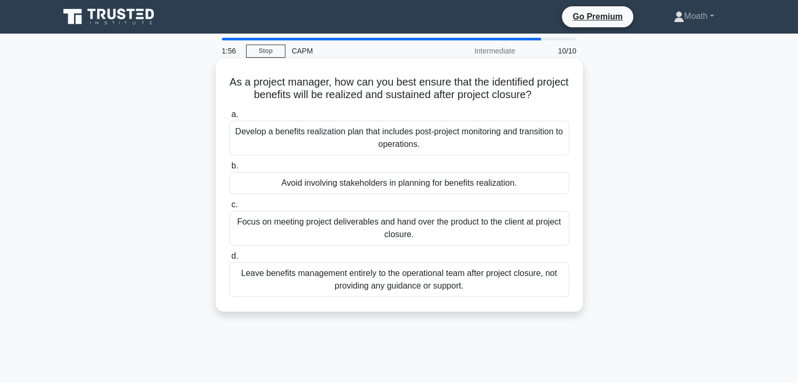
click at [433, 146] on div "Develop a benefits realization plan that includes post-project monitoring and t…" at bounding box center [399, 138] width 340 height 35
click at [229, 118] on input "a. Develop a benefits realization plan that includes post-project monitoring an…" at bounding box center [229, 114] width 0 height 7
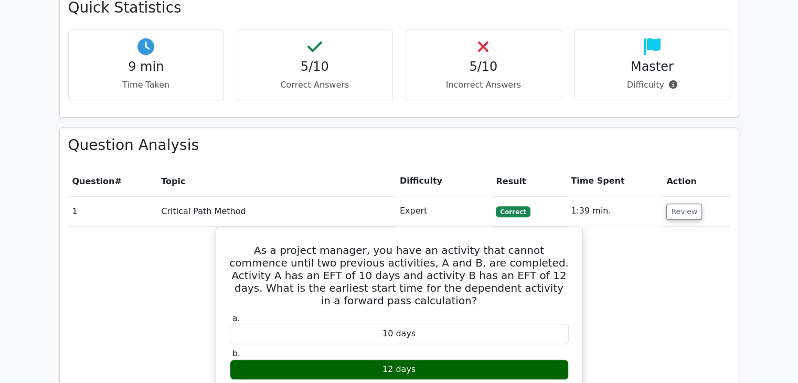
scroll to position [735, 0]
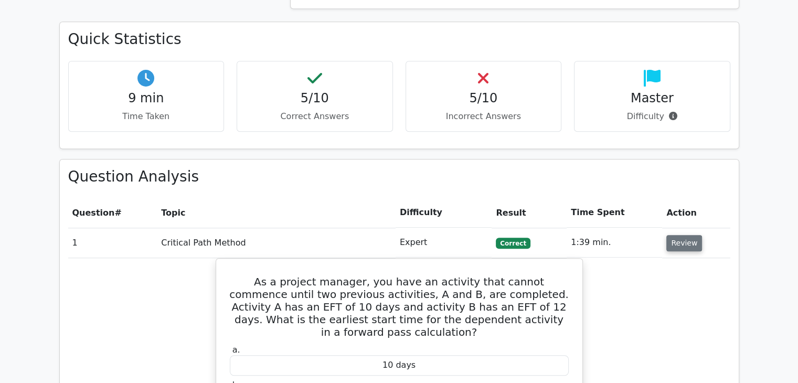
click at [696, 228] on td "Review" at bounding box center [696, 243] width 68 height 30
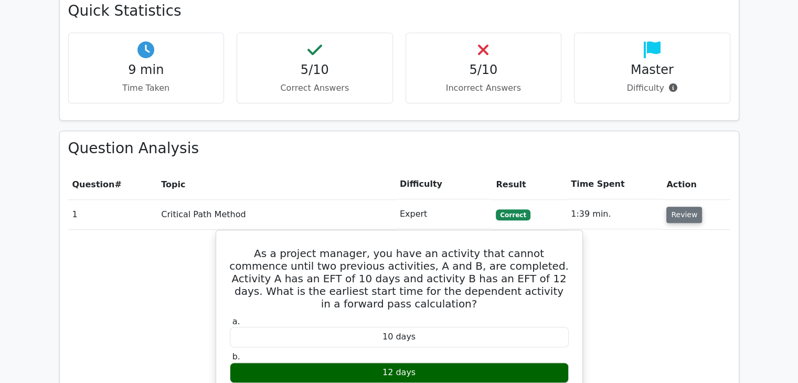
scroll to position [787, 0]
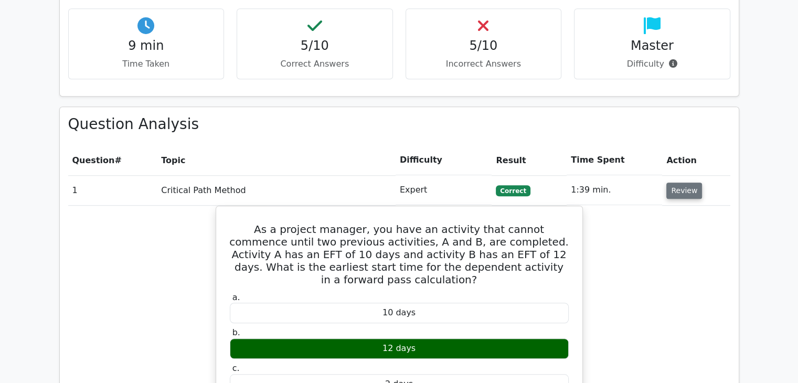
click at [680, 183] on button "Review" at bounding box center [684, 191] width 36 height 16
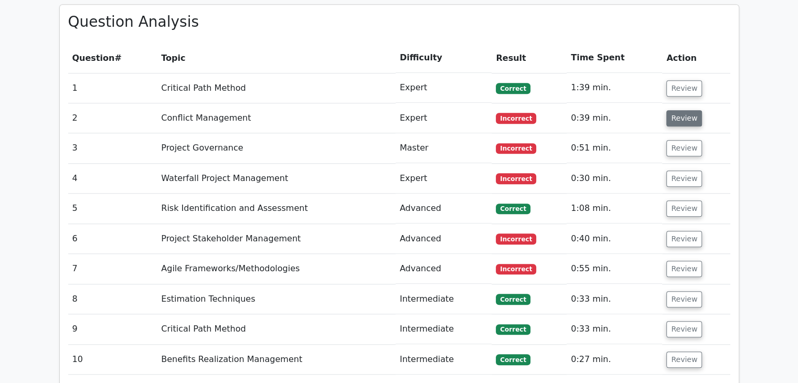
scroll to position [892, 0]
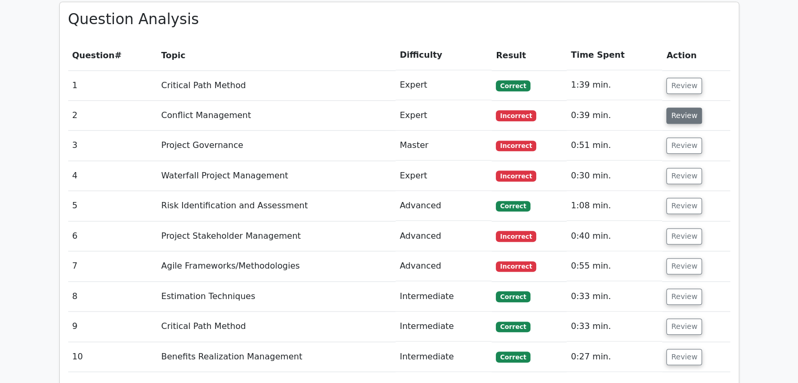
click at [672, 108] on button "Review" at bounding box center [684, 116] width 36 height 16
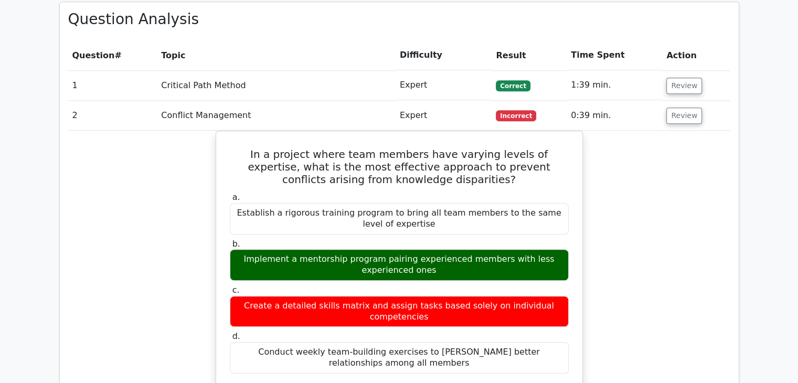
click at [684, 101] on td "Review" at bounding box center [696, 116] width 68 height 30
click at [686, 108] on button "Review" at bounding box center [684, 116] width 36 height 16
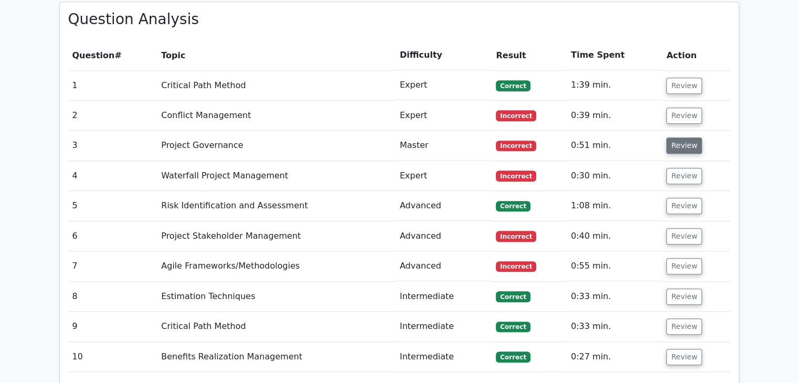
click at [673, 137] on button "Review" at bounding box center [684, 145] width 36 height 16
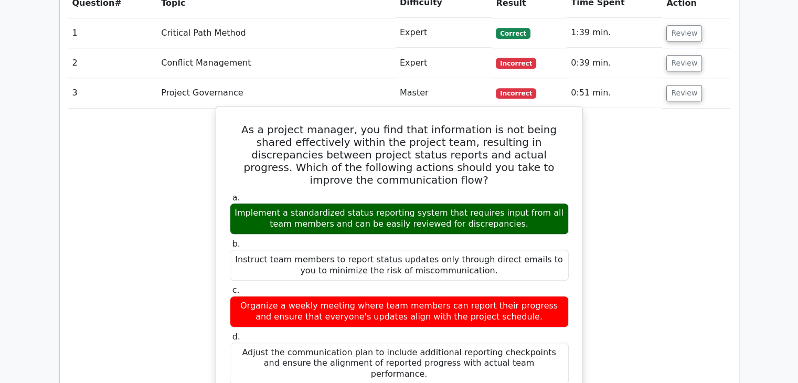
scroll to position [944, 0]
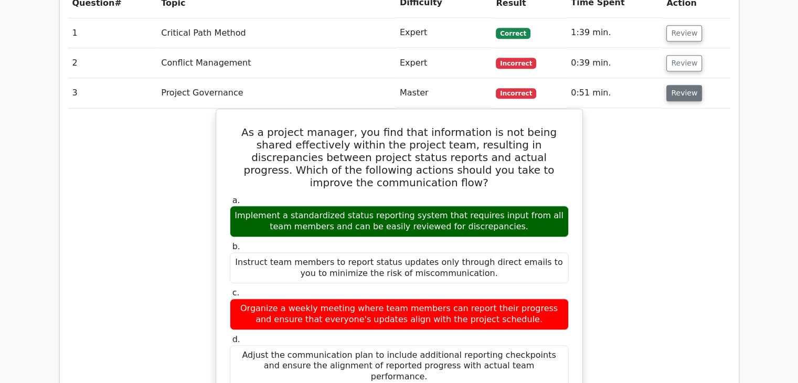
click at [667, 85] on button "Review" at bounding box center [684, 93] width 36 height 16
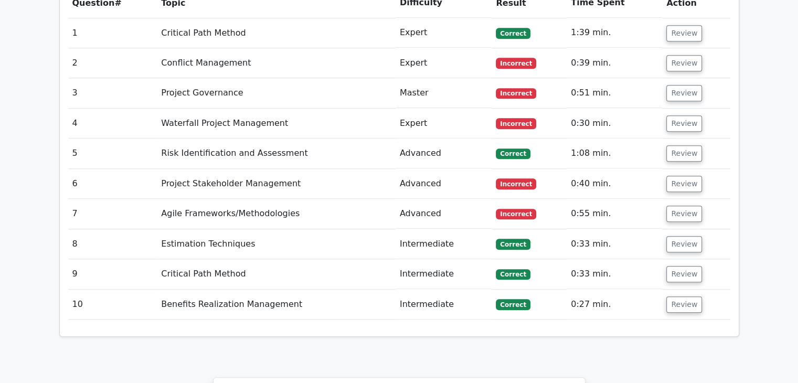
click at [697, 109] on td "Review" at bounding box center [696, 124] width 68 height 30
click at [691, 115] on button "Review" at bounding box center [684, 123] width 36 height 16
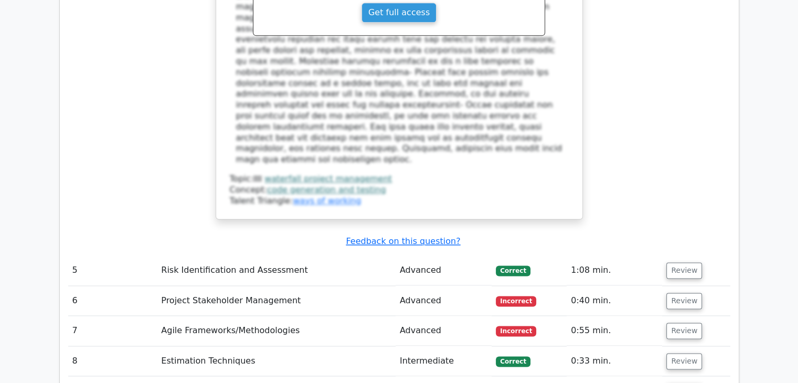
scroll to position [1469, 0]
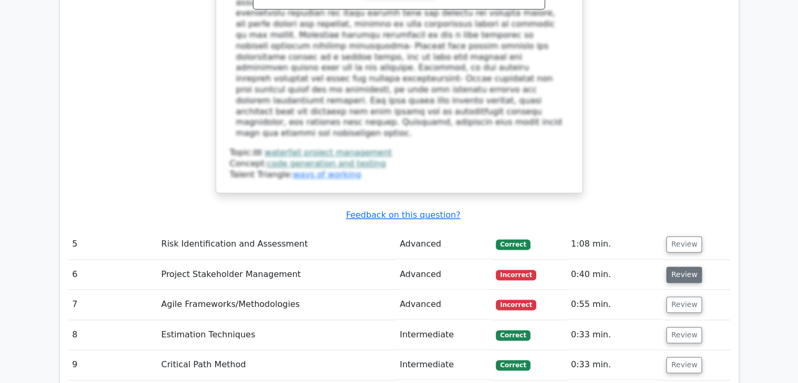
click at [670, 267] on button "Review" at bounding box center [684, 275] width 36 height 16
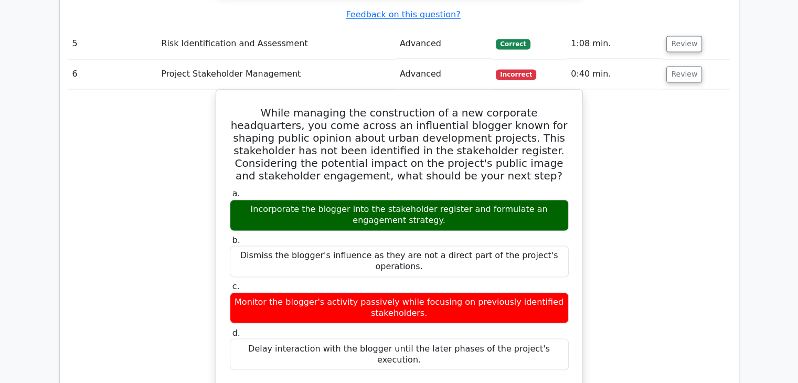
scroll to position [1679, 0]
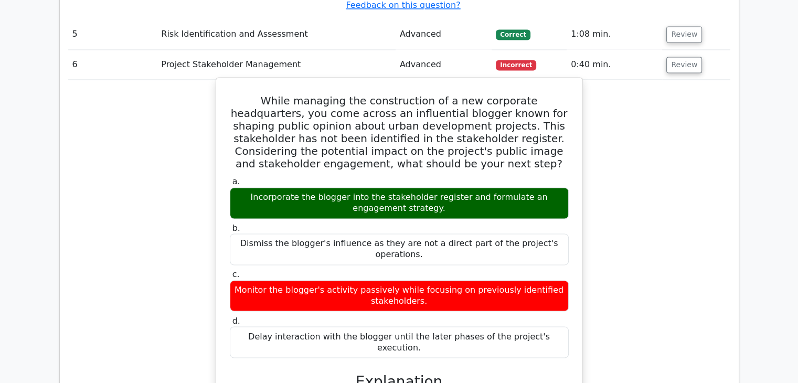
drag, startPoint x: 238, startPoint y: 127, endPoint x: 436, endPoint y: 139, distance: 198.7
click at [436, 187] on div "Incorporate the blogger into the stakeholder register and formulate an engageme…" at bounding box center [399, 202] width 339 height 31
click at [464, 94] on h5 "While managing the construction of a new corporate headquarters, you come acros…" at bounding box center [399, 132] width 341 height 76
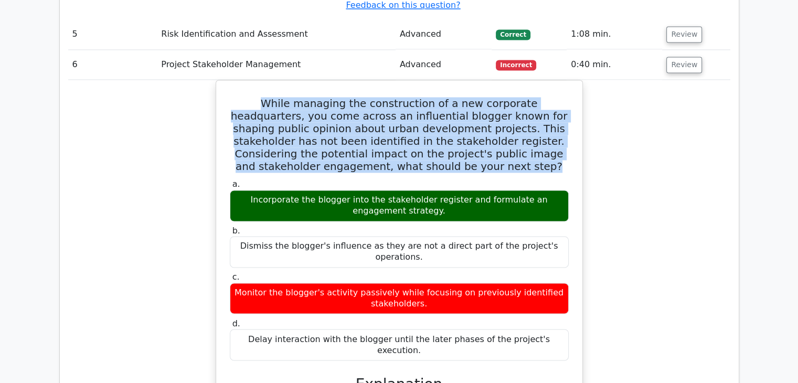
drag, startPoint x: 464, startPoint y: 95, endPoint x: 155, endPoint y: 29, distance: 315.9
click at [155, 80] on div "While managing the construction of a new corporate headquarters, you come acros…" at bounding box center [399, 334] width 662 height 508
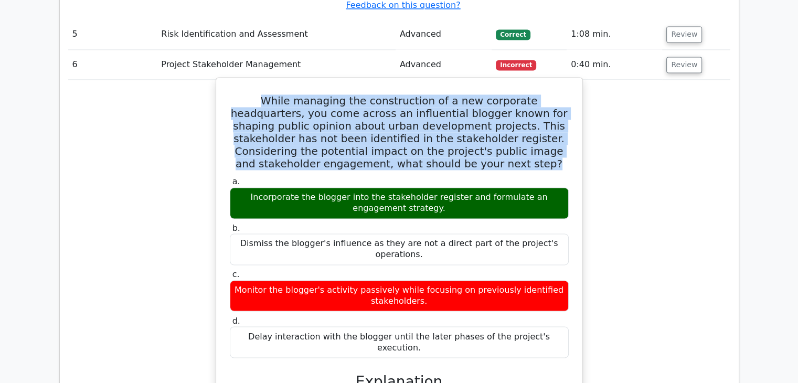
copy h5 "While managing the construction of a new corporate headquarters, you come acros…"
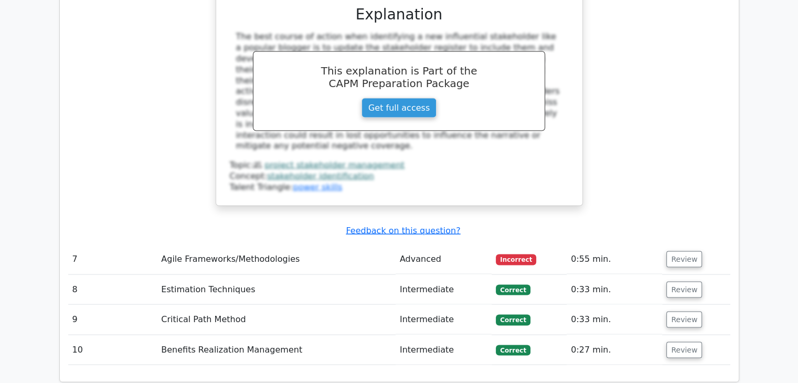
scroll to position [2046, 0]
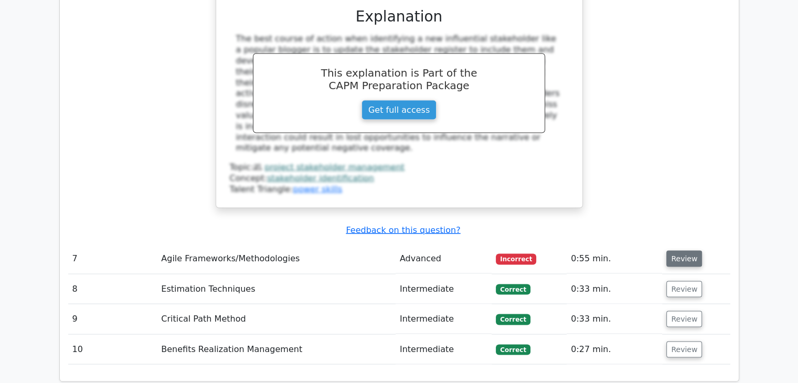
click at [674, 251] on button "Review" at bounding box center [684, 259] width 36 height 16
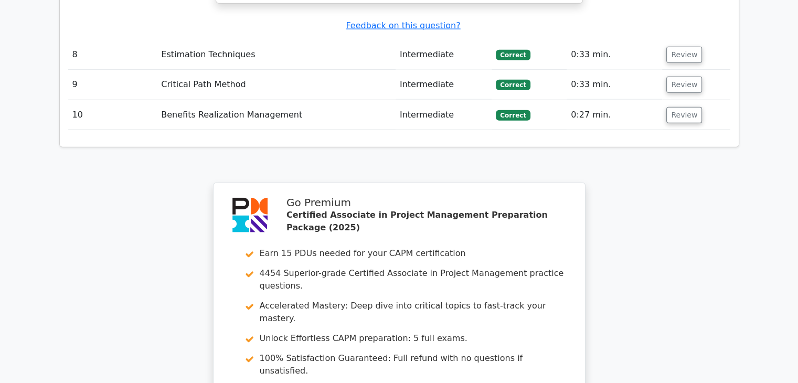
scroll to position [2833, 0]
